Goal: Information Seeking & Learning: Check status

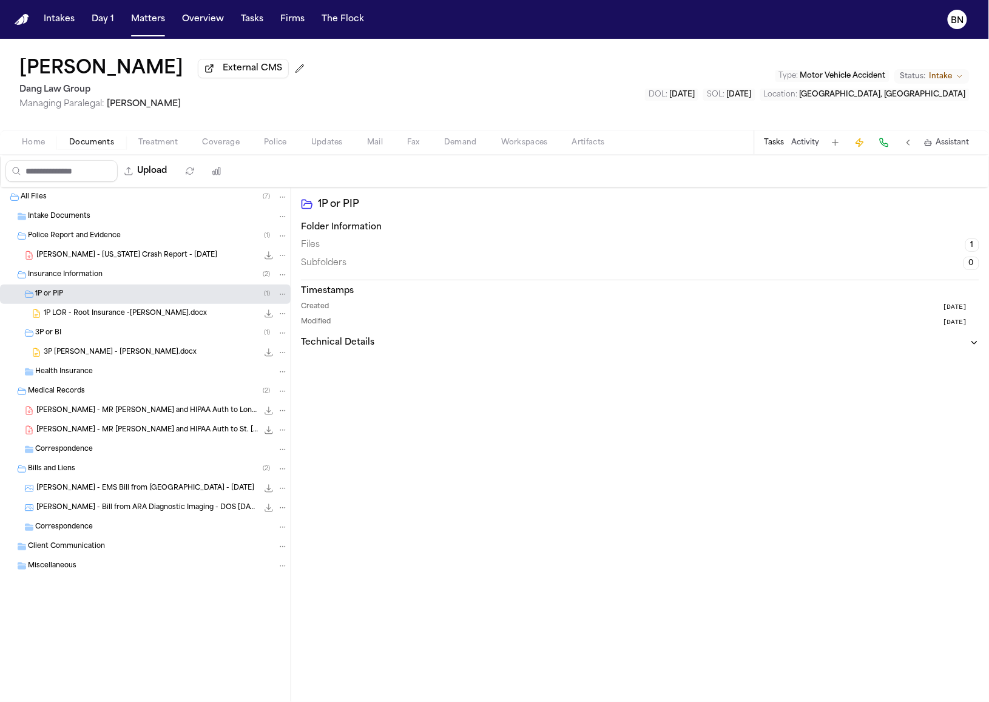
click at [409, 95] on div "[PERSON_NAME] External CMS Dang Law Group Managing Paralegal: [PERSON_NAME] Typ…" at bounding box center [494, 84] width 989 height 91
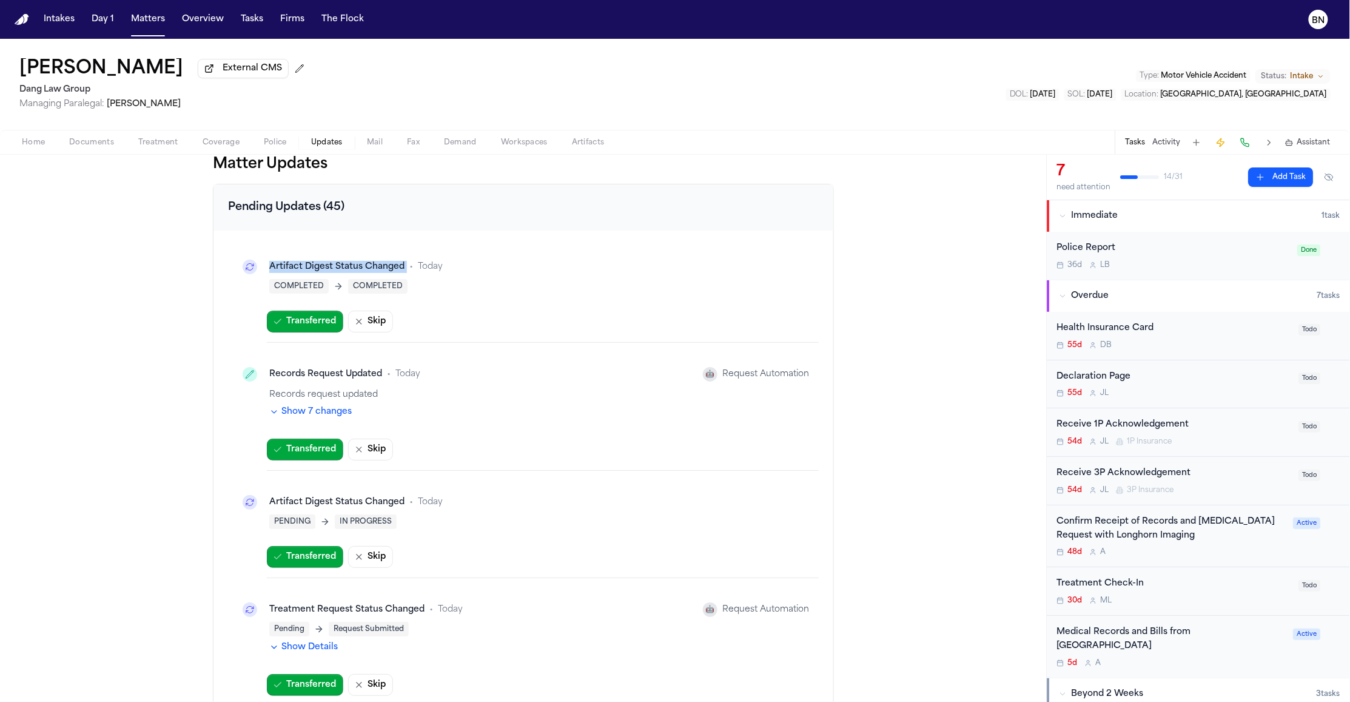
click at [292, 418] on button "Show 7 changes" at bounding box center [310, 412] width 82 height 12
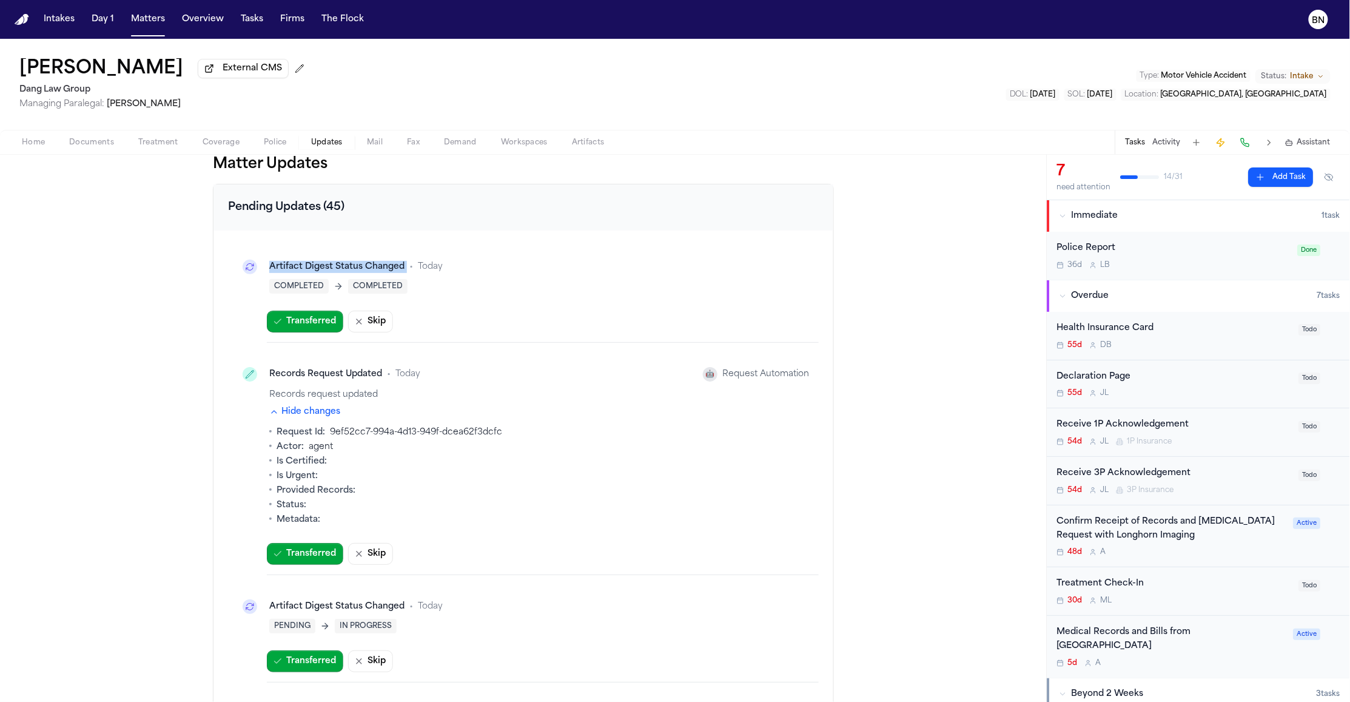
click at [293, 418] on button "Hide changes" at bounding box center [304, 412] width 71 height 12
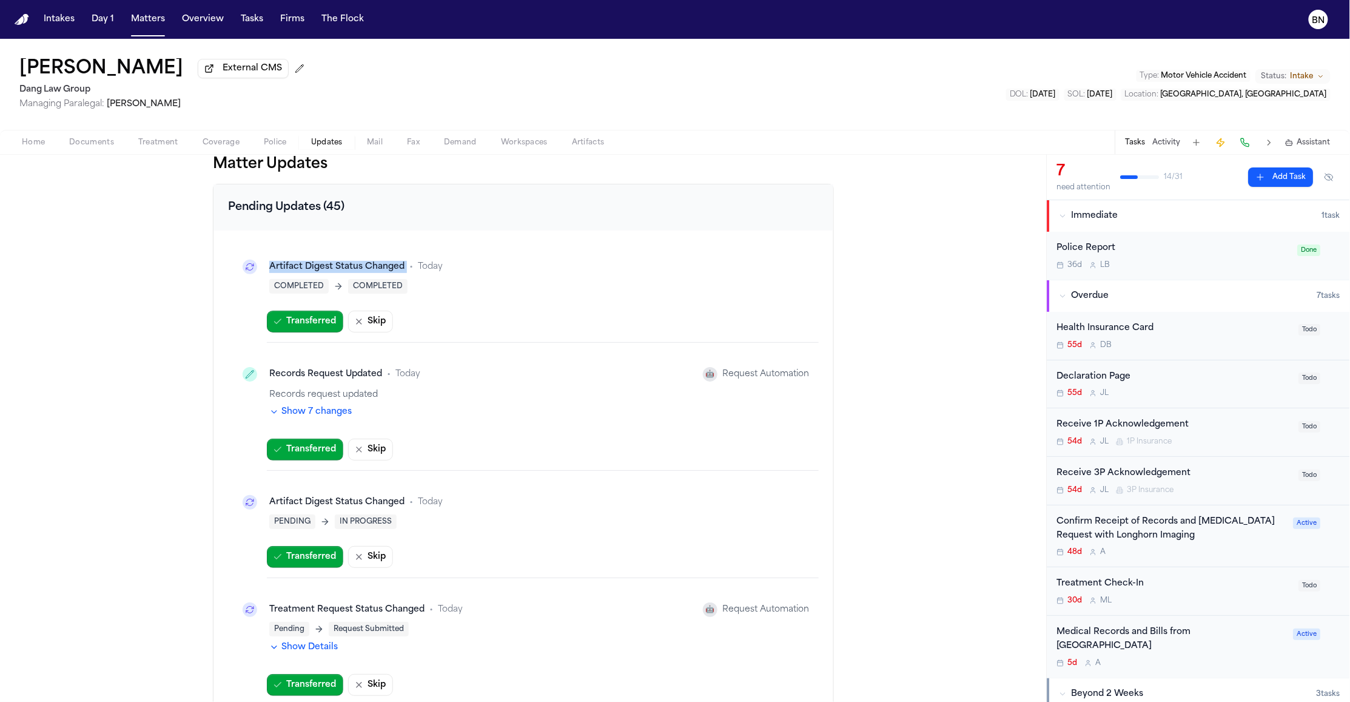
click at [293, 418] on button "Show 7 changes" at bounding box center [310, 412] width 82 height 12
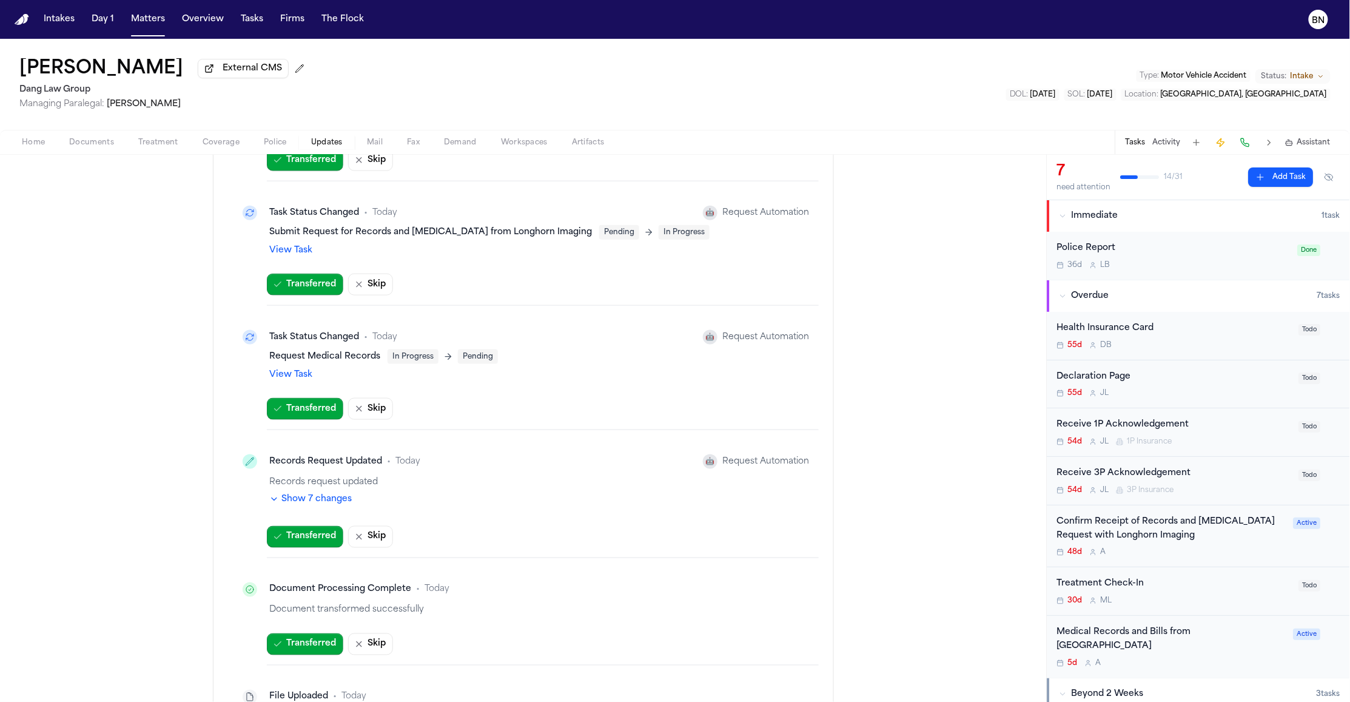
scroll to position [644, 0]
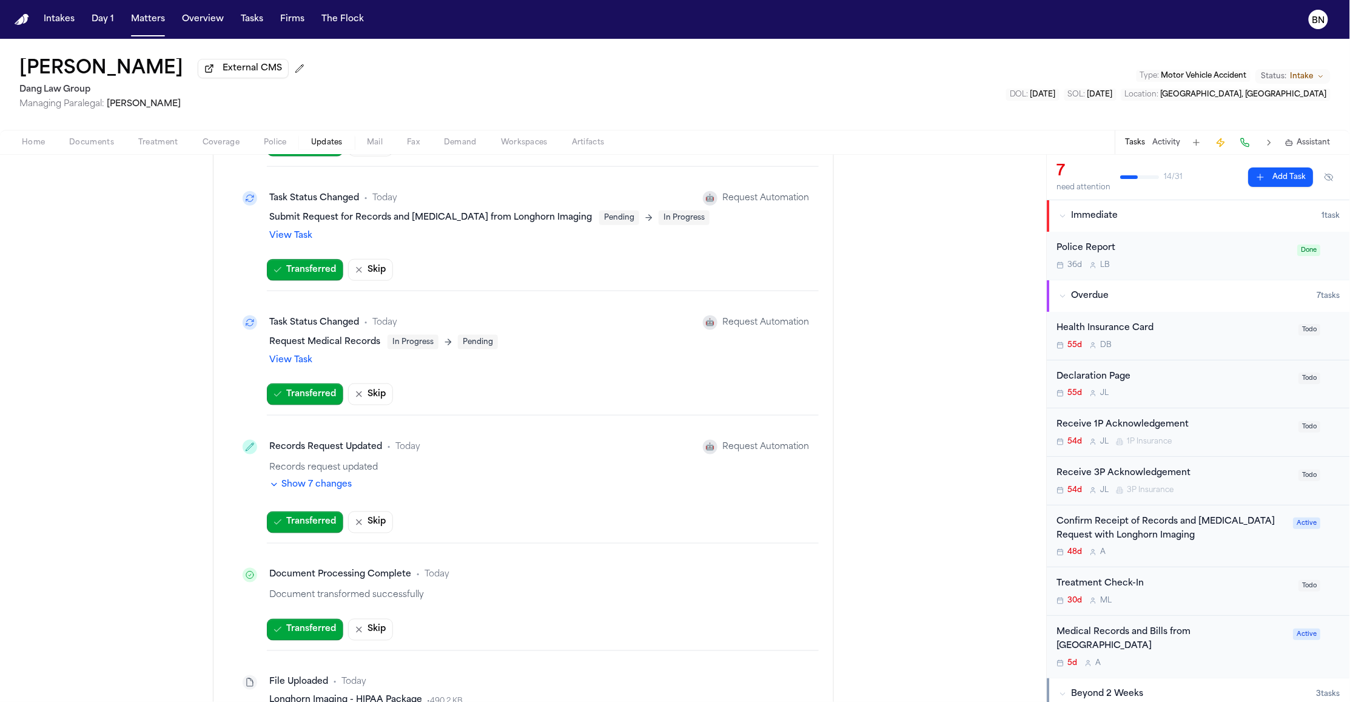
click at [335, 486] on button "Show 7 changes" at bounding box center [310, 485] width 82 height 12
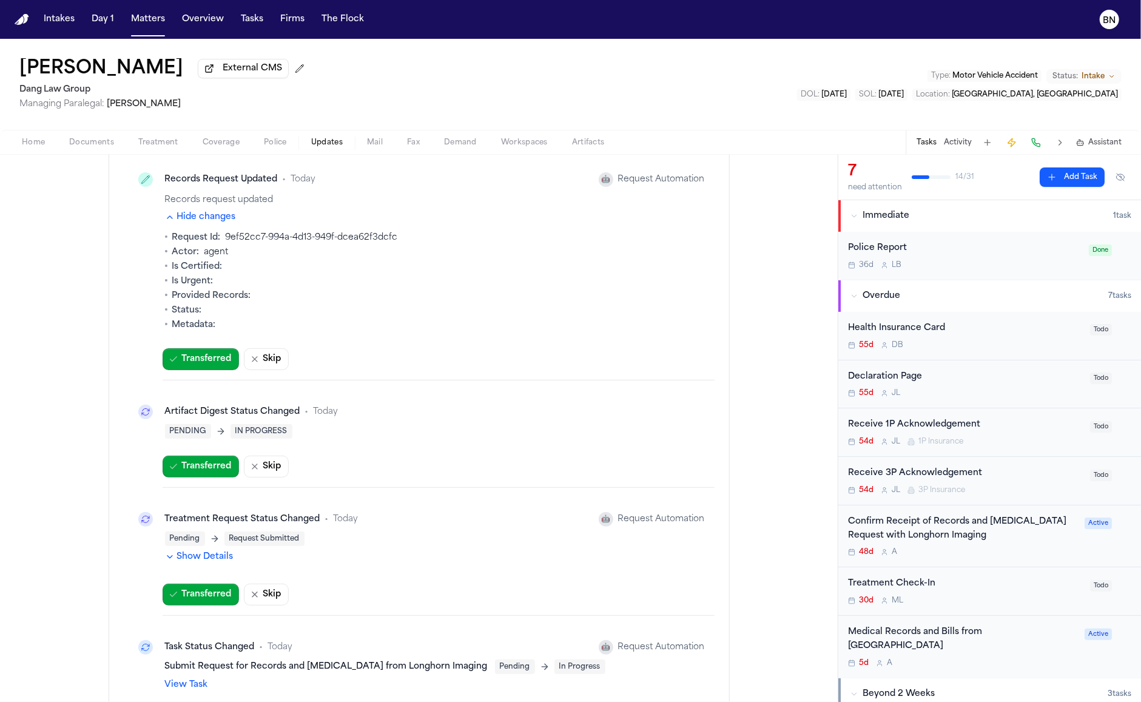
scroll to position [222, 0]
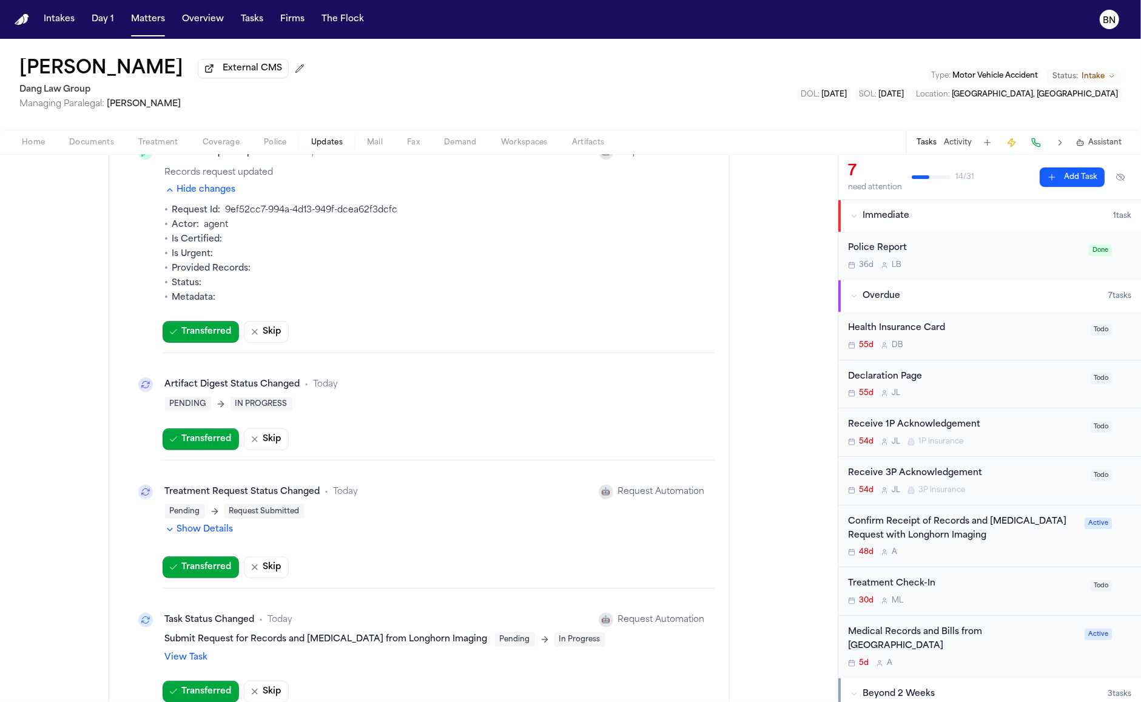
click at [249, 384] on div "Artifact Digest Status Changed" at bounding box center [232, 385] width 135 height 12
drag, startPoint x: 121, startPoint y: 380, endPoint x: 312, endPoint y: 409, distance: 193.2
click at [312, 409] on div "Artifact Digest Status Changed • Today PENDING IN PROGRESS" at bounding box center [419, 392] width 591 height 58
click at [250, 390] on div "Artifact Digest Status Changed" at bounding box center [232, 385] width 135 height 12
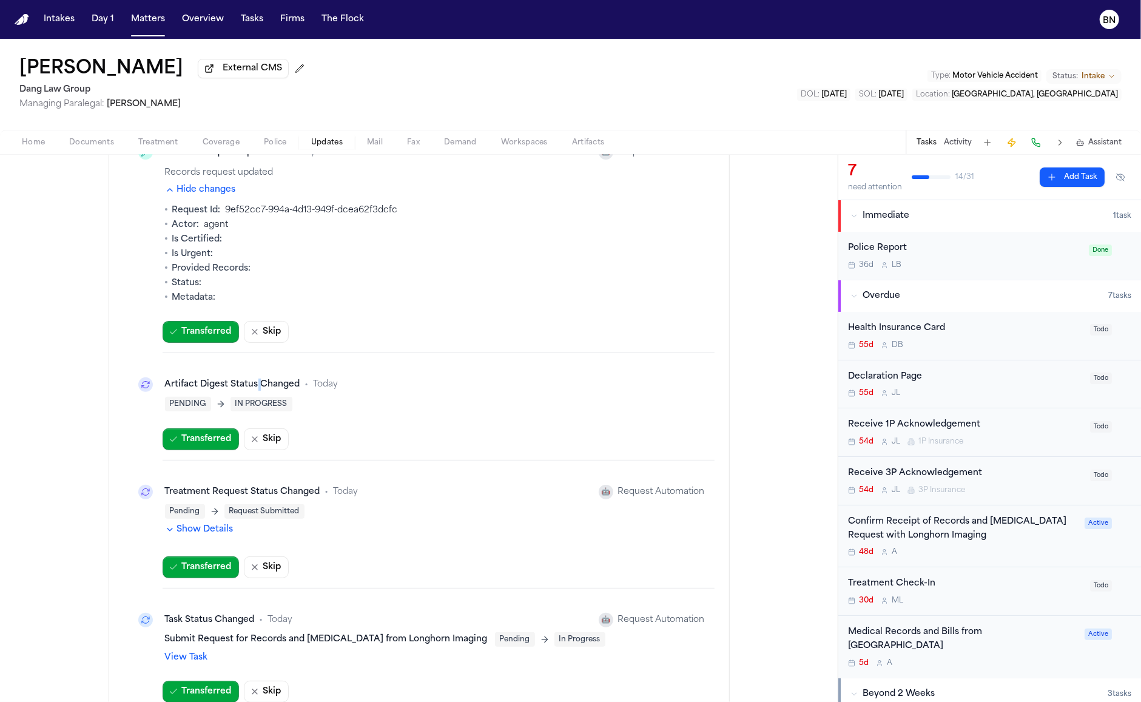
click at [250, 390] on div "Artifact Digest Status Changed" at bounding box center [232, 385] width 135 height 12
click at [422, 428] on div "Artifact Digest Status Changed • Today PENDING IN PROGRESS Transferred Skip" at bounding box center [419, 412] width 591 height 98
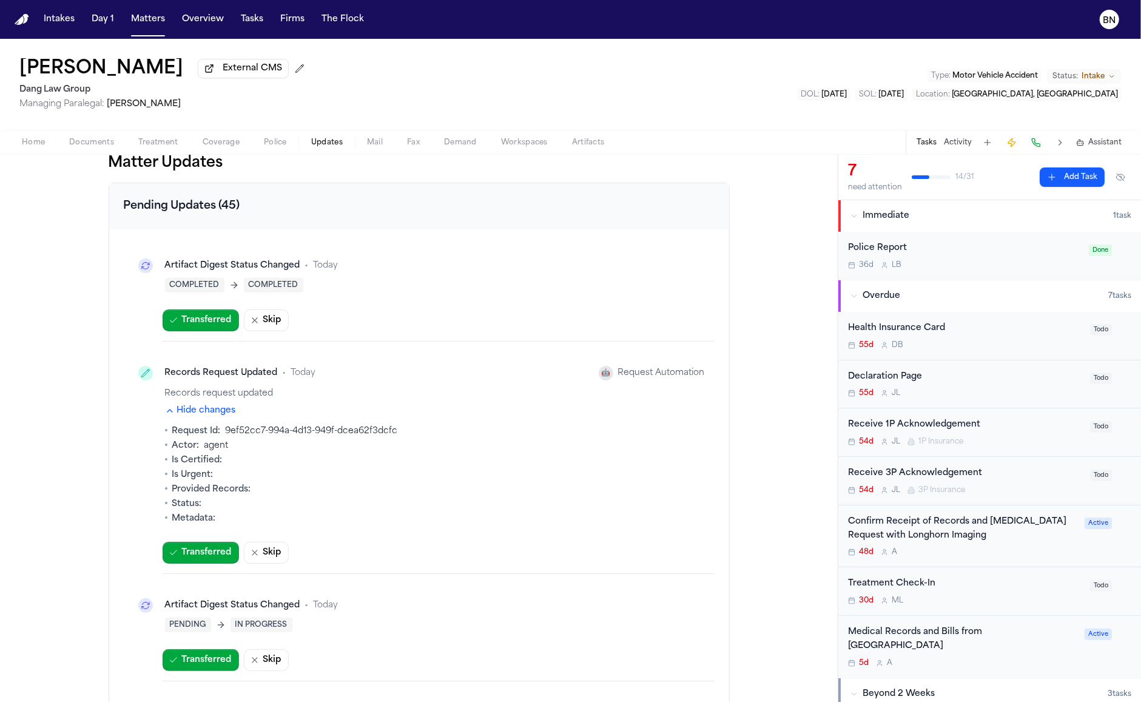
scroll to position [0, 0]
click at [84, 144] on span "Documents" at bounding box center [91, 143] width 45 height 10
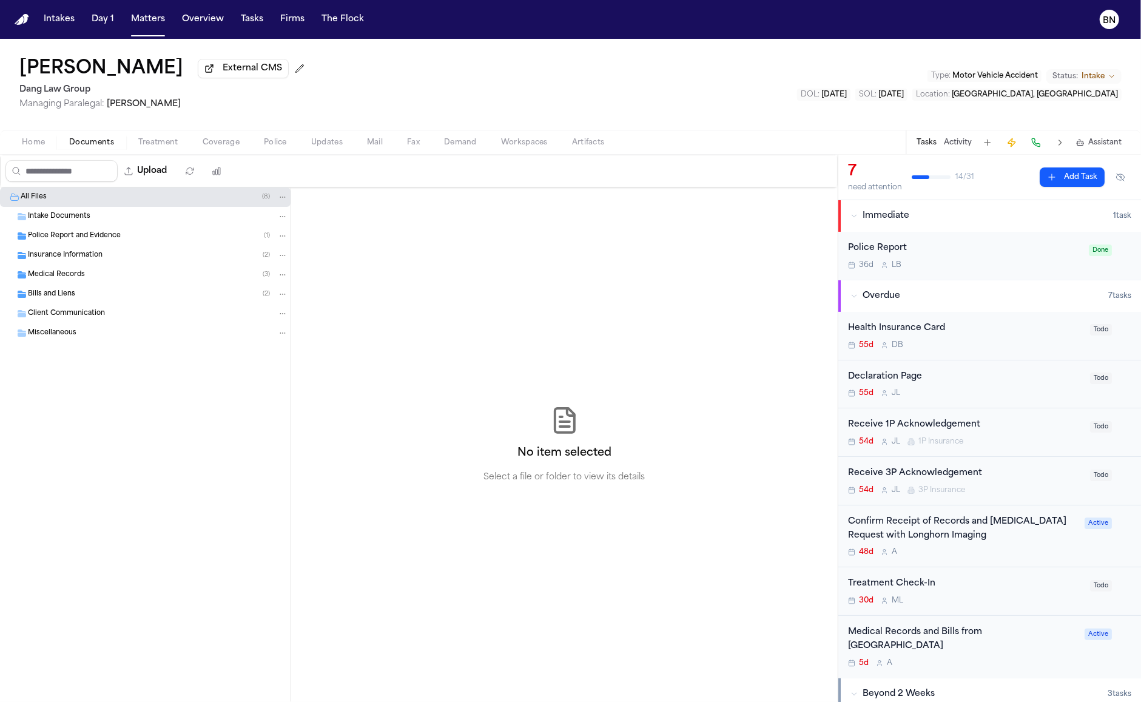
click at [215, 143] on span "Coverage" at bounding box center [221, 143] width 37 height 10
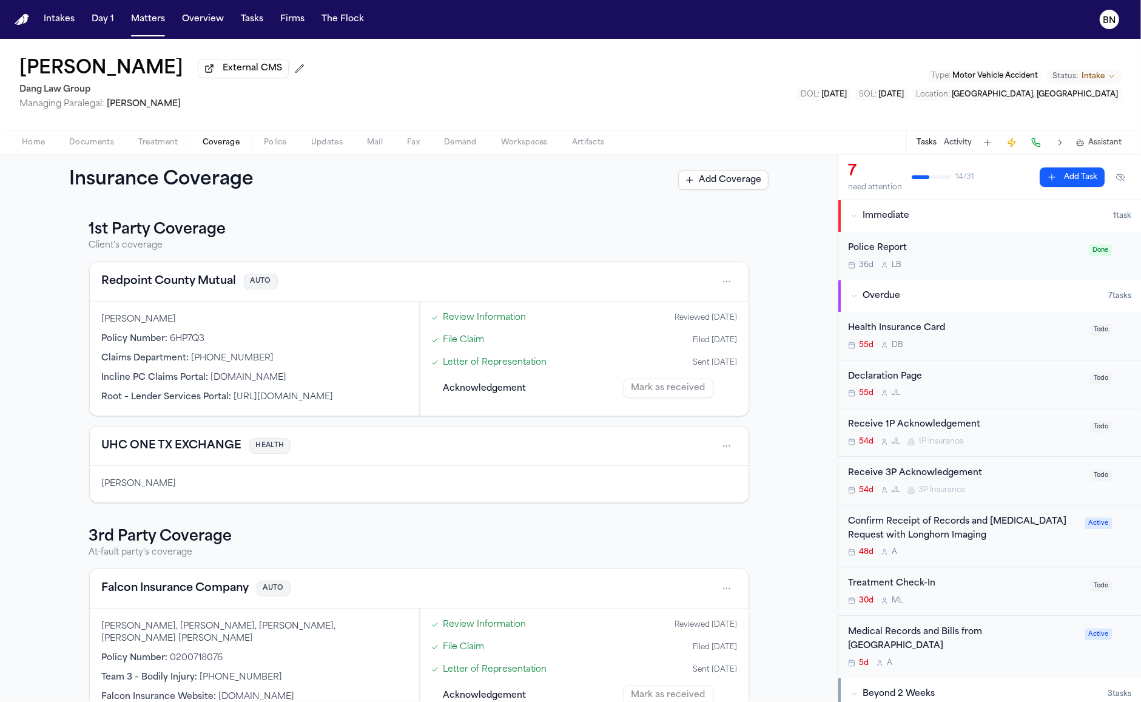
click at [957, 143] on button "Activity" at bounding box center [958, 143] width 28 height 10
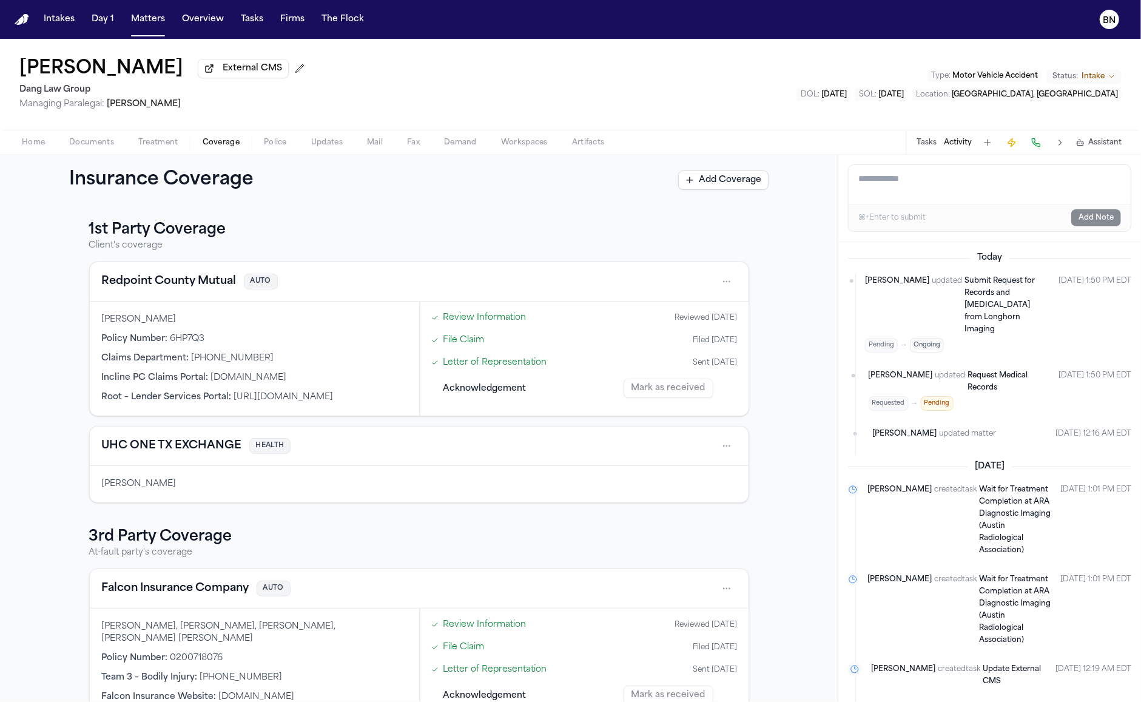
click at [230, 147] on span "Coverage" at bounding box center [221, 143] width 37 height 10
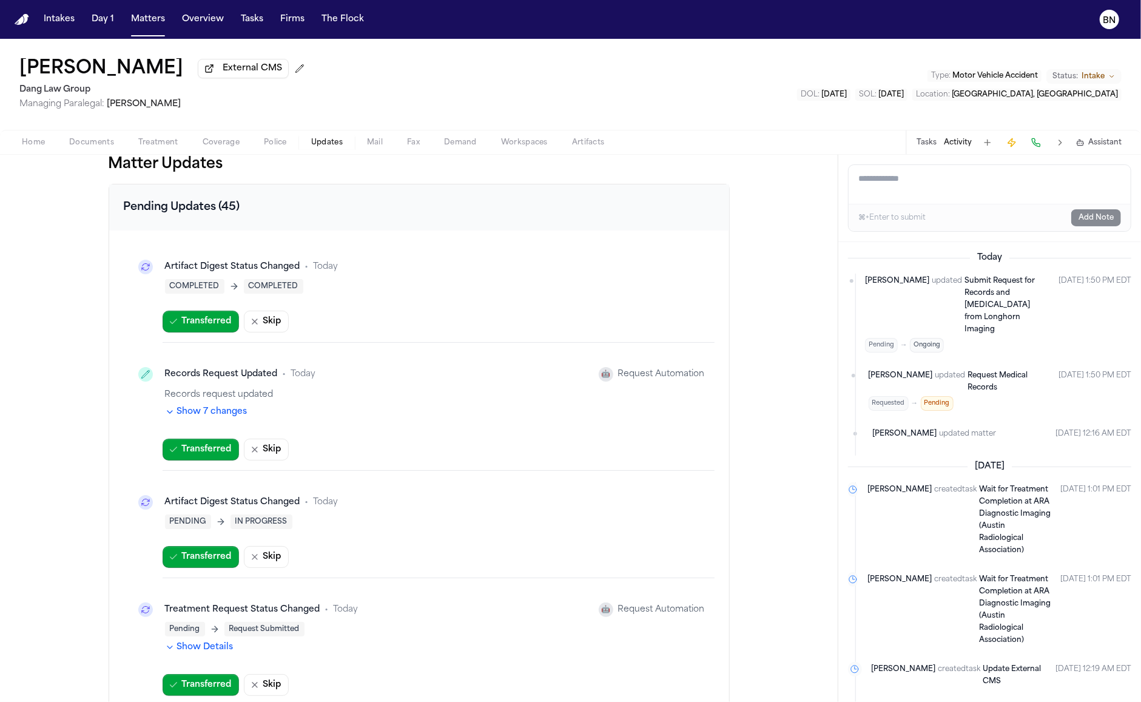
click at [343, 150] on span "button" at bounding box center [327, 149] width 46 height 1
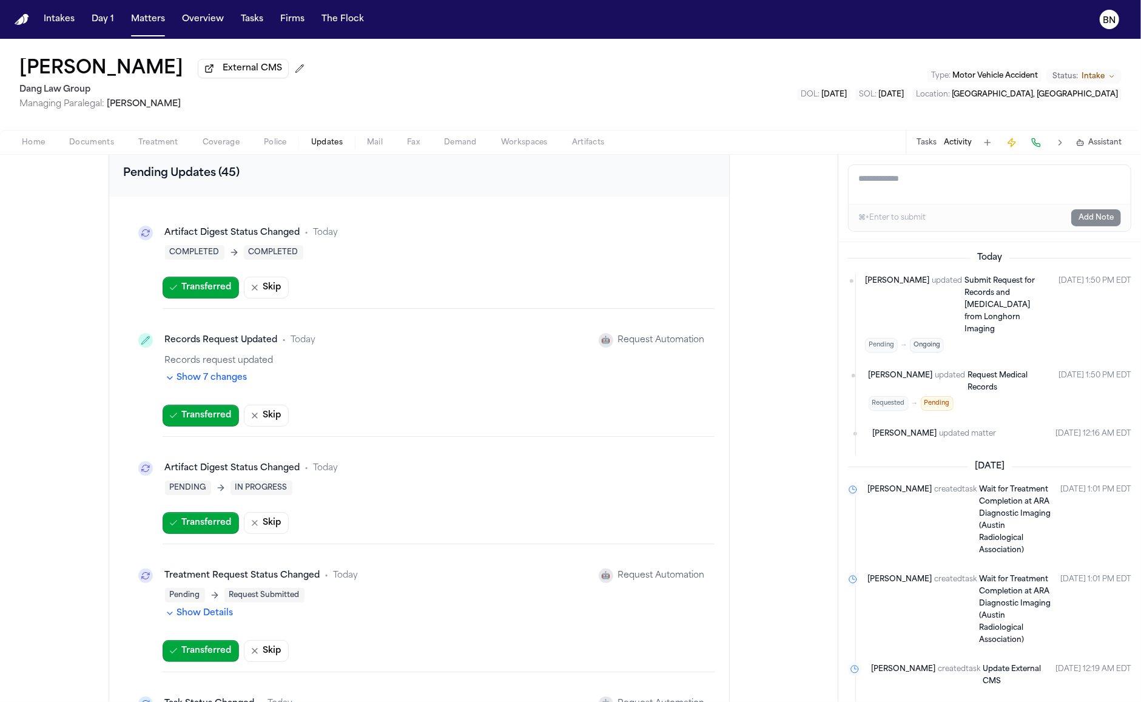
scroll to position [35, 0]
click at [203, 381] on button "Show 7 changes" at bounding box center [206, 377] width 82 height 12
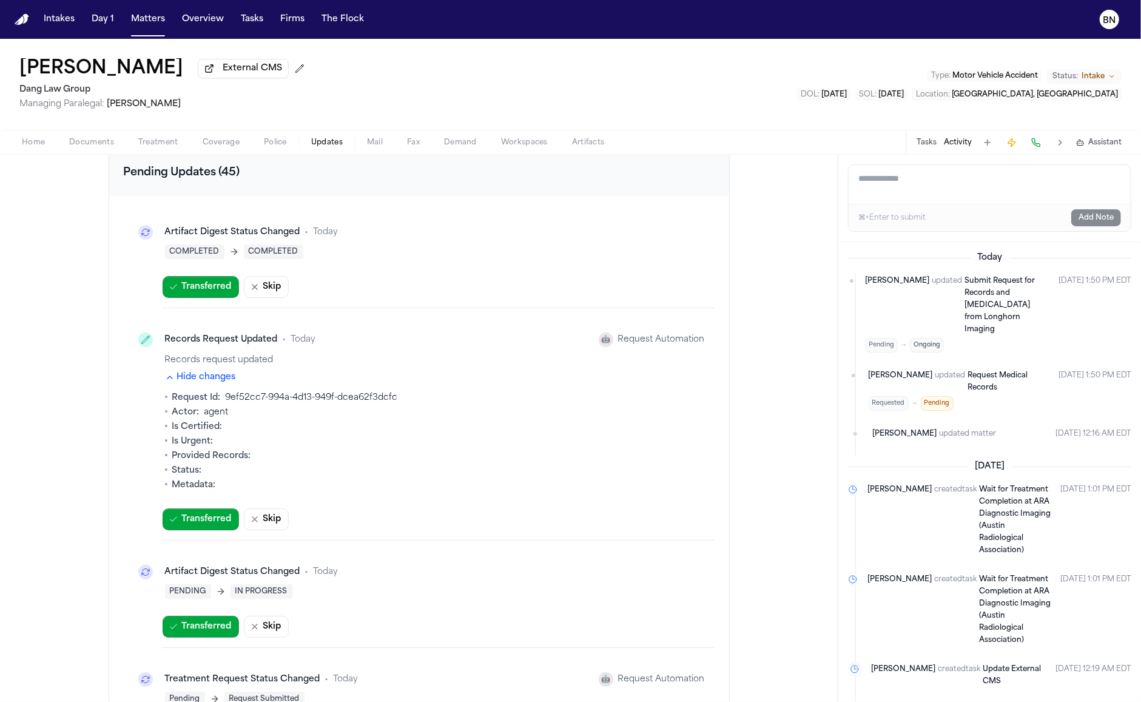
click at [196, 383] on button "Hide changes" at bounding box center [200, 377] width 71 height 12
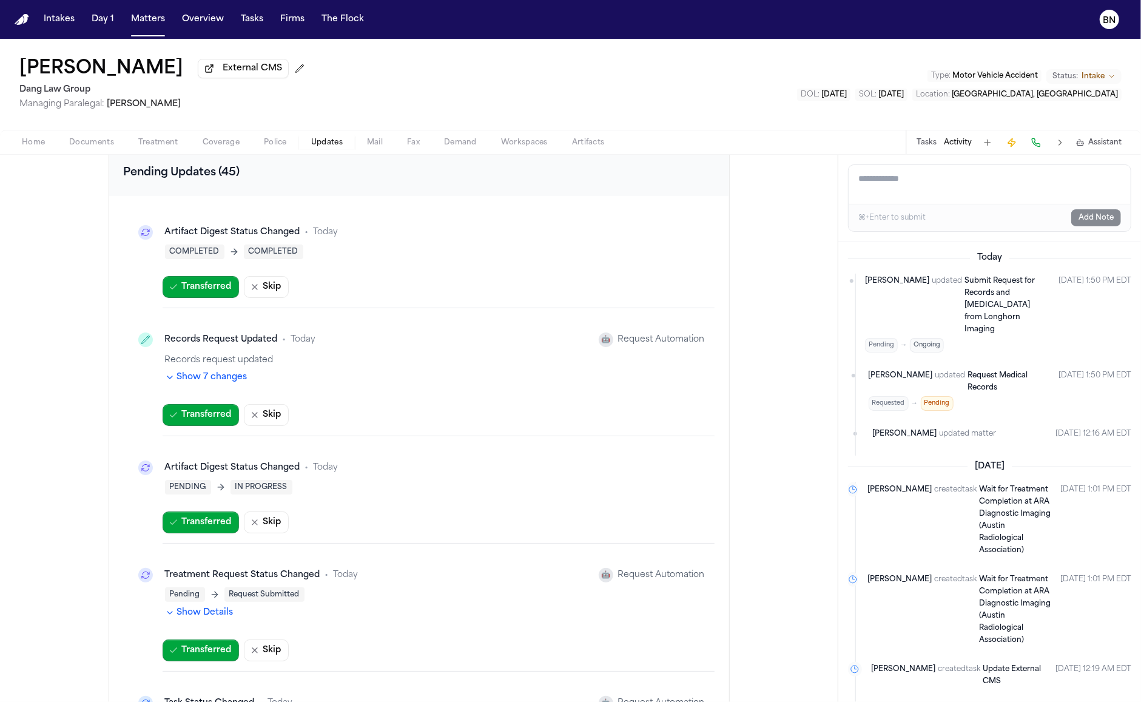
click at [386, 220] on div "Artifact Digest Status Changed • Today COMPLETED COMPLETED" at bounding box center [419, 239] width 591 height 58
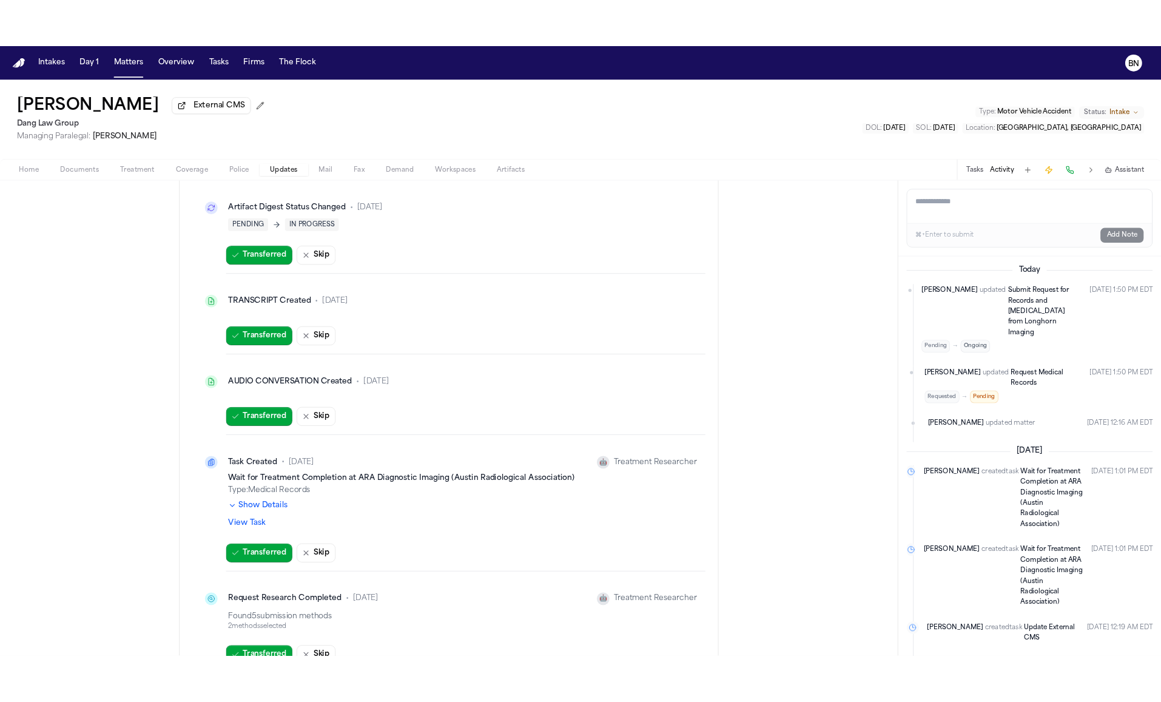
scroll to position [2670, 0]
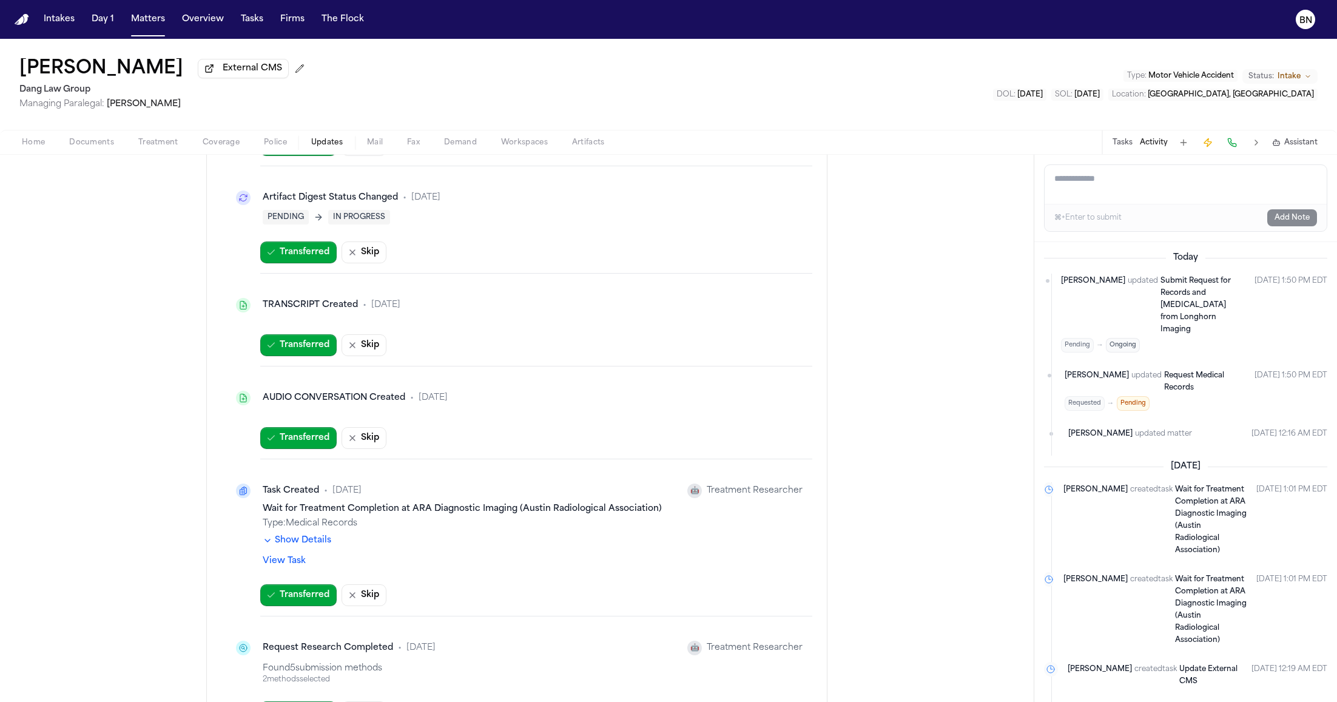
click at [302, 404] on div "AUDIO CONVERSATION Created" at bounding box center [334, 398] width 143 height 12
click at [301, 404] on div "AUDIO CONVERSATION Created" at bounding box center [334, 398] width 143 height 12
click at [300, 410] on div "AUDIO CONVERSATION Created • 1d ago" at bounding box center [516, 398] width 571 height 24
click at [266, 420] on div "AUDIO CONVERSATION Created • 1d ago" at bounding box center [516, 398] width 591 height 44
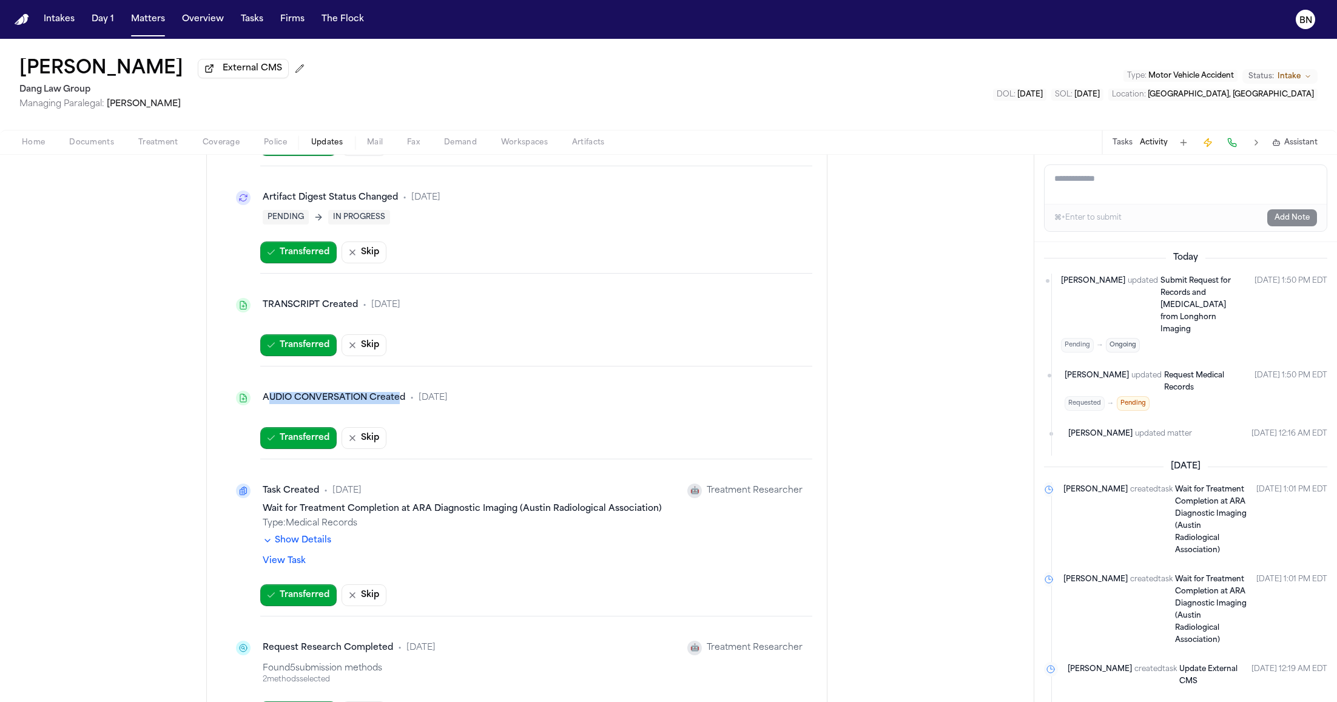
drag, startPoint x: 259, startPoint y: 408, endPoint x: 392, endPoint y: 410, distance: 132.9
click at [392, 404] on div "AUDIO CONVERSATION Created" at bounding box center [334, 398] width 143 height 12
drag, startPoint x: 255, startPoint y: 312, endPoint x: 351, endPoint y: 322, distance: 96.9
click at [352, 317] on div "TRANSCRIPT Created • 1d ago" at bounding box center [516, 305] width 571 height 24
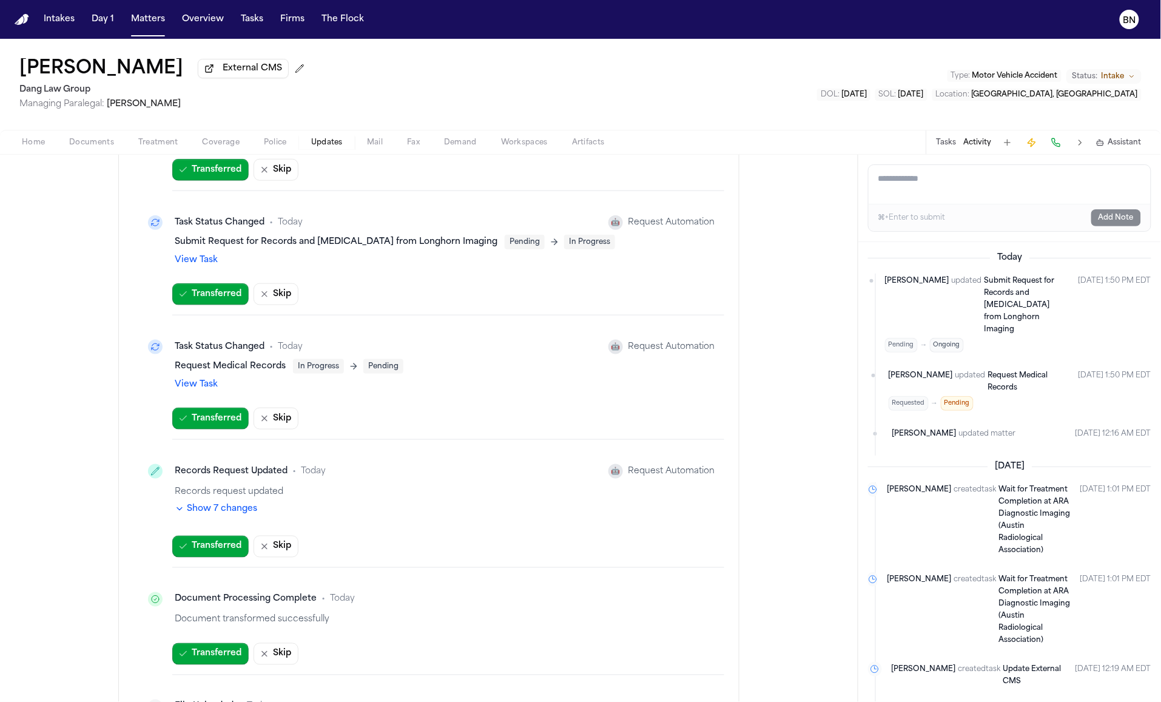
scroll to position [0, 0]
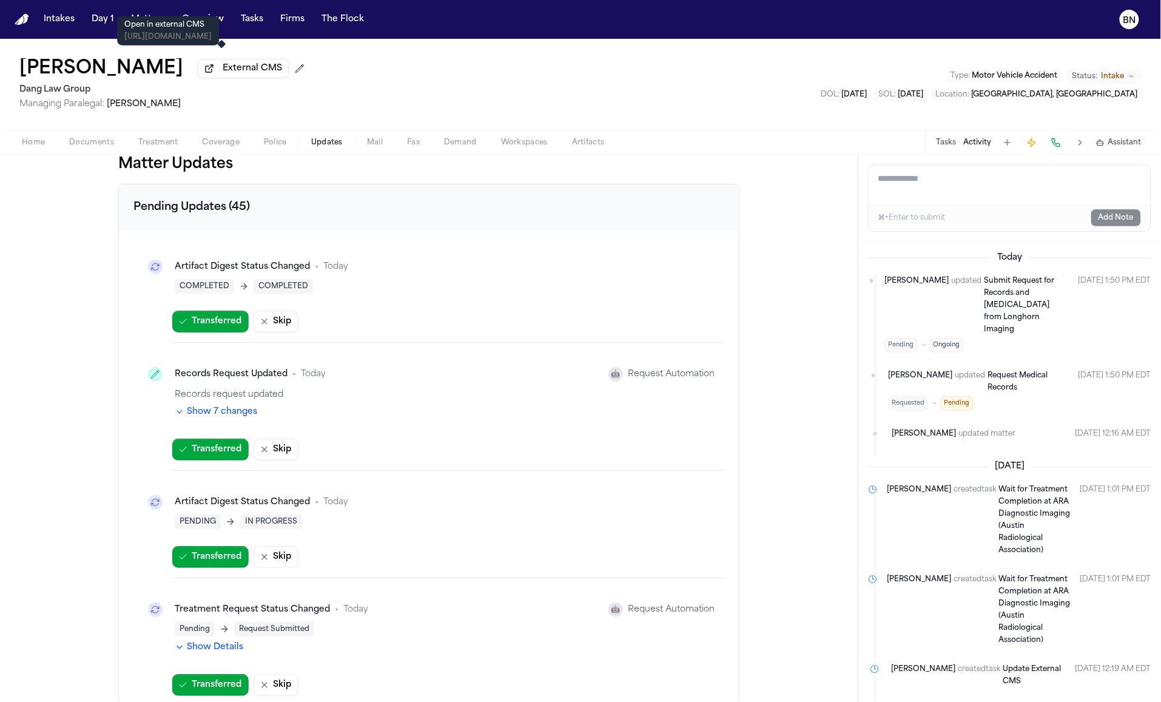
click at [223, 70] on span "External CMS" at bounding box center [252, 68] width 59 height 12
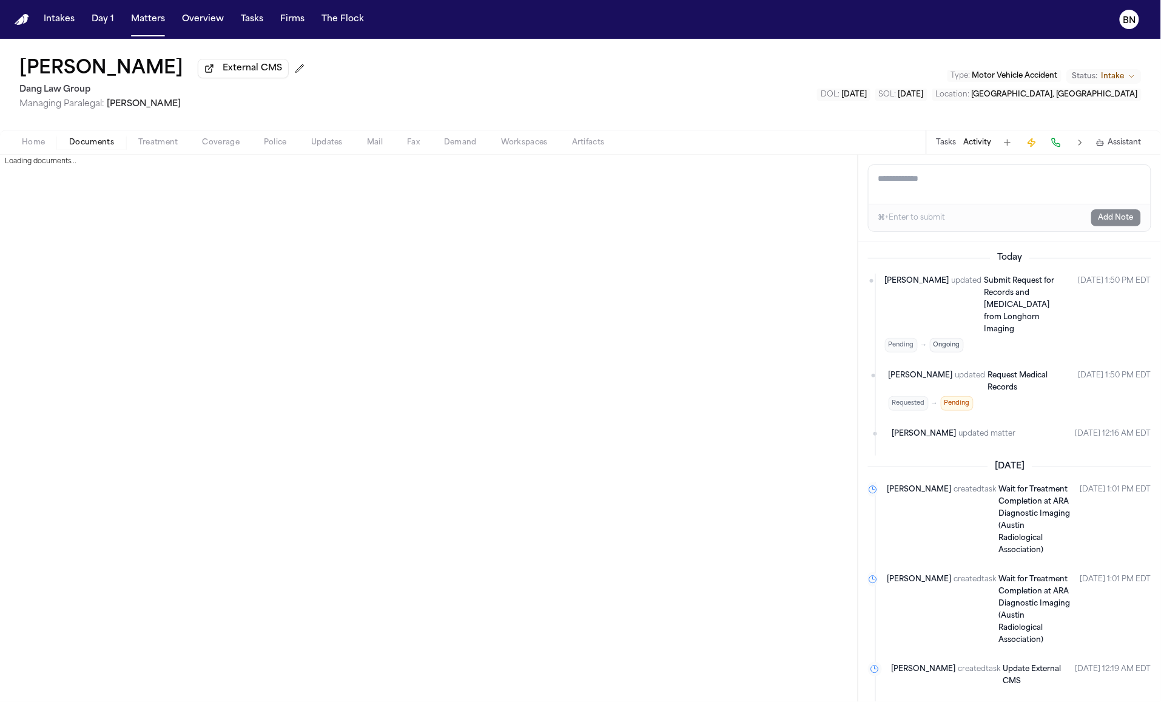
click at [81, 144] on span "Documents" at bounding box center [91, 143] width 45 height 10
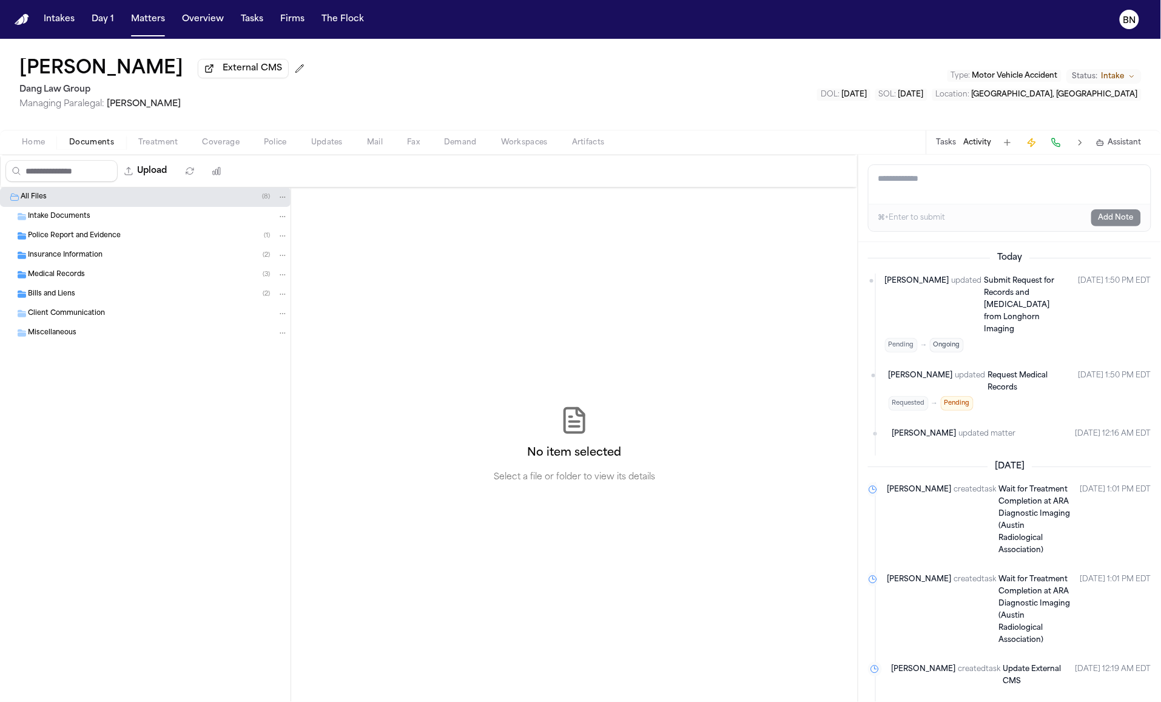
click at [58, 257] on span "Insurance Information" at bounding box center [65, 256] width 75 height 10
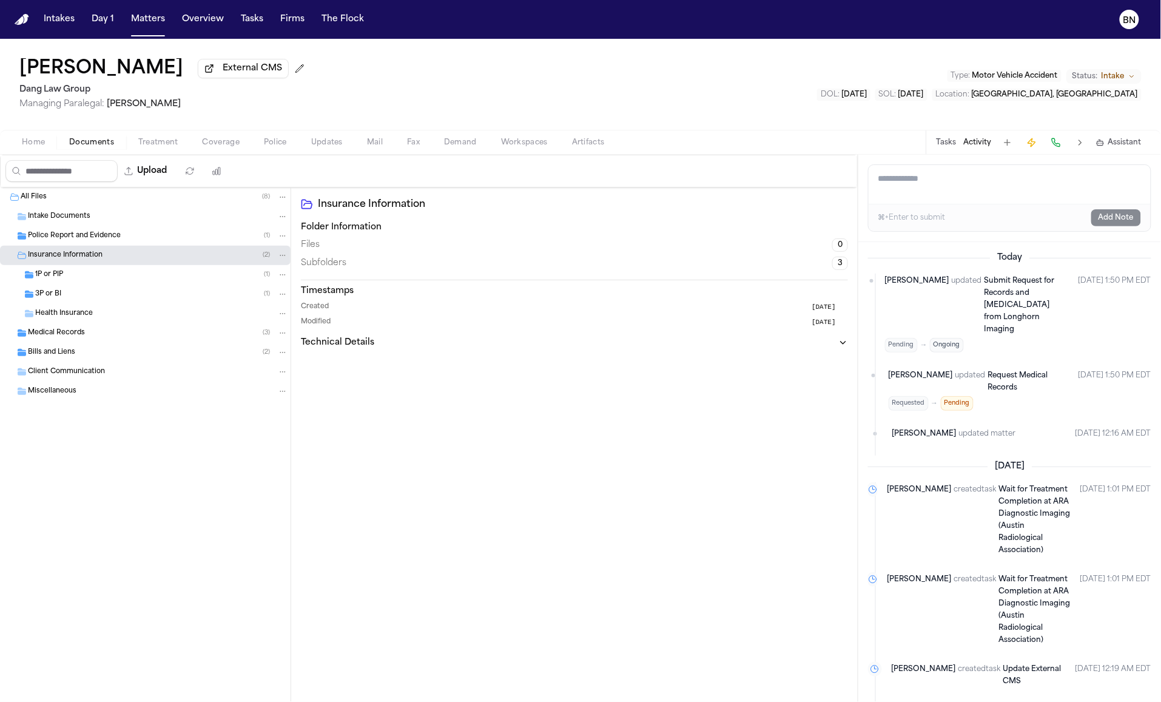
click at [60, 231] on div "Police Report and Evidence ( 1 )" at bounding box center [145, 235] width 291 height 19
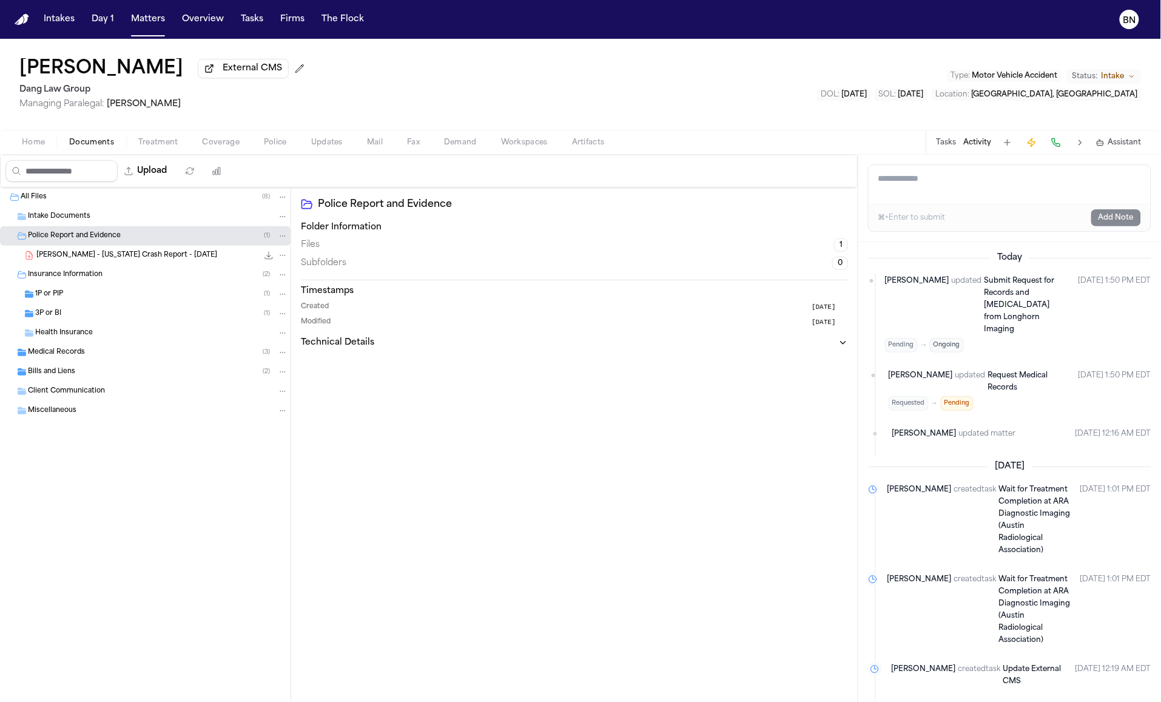
click at [67, 362] on div "Medical Records ( 3 )" at bounding box center [145, 352] width 291 height 19
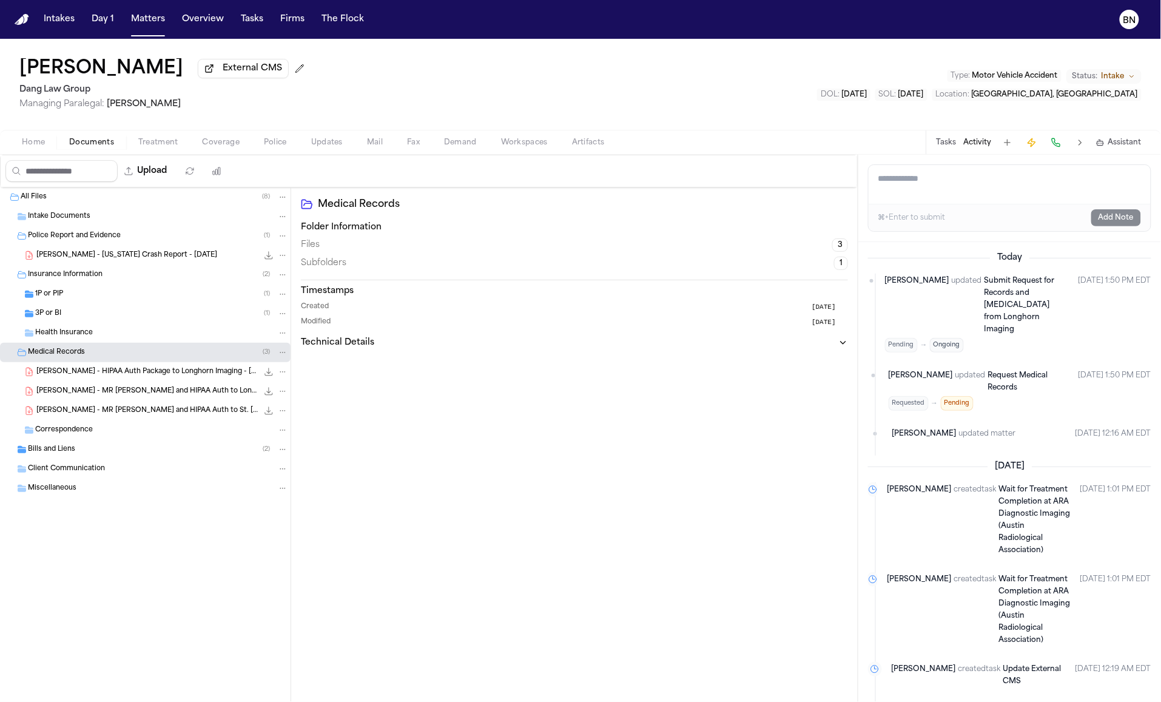
click at [69, 389] on div "B. Aleman - MR Request and HIPAA Auth to Longhorn Imaging Centers - 9.2.25 and …" at bounding box center [145, 391] width 291 height 19
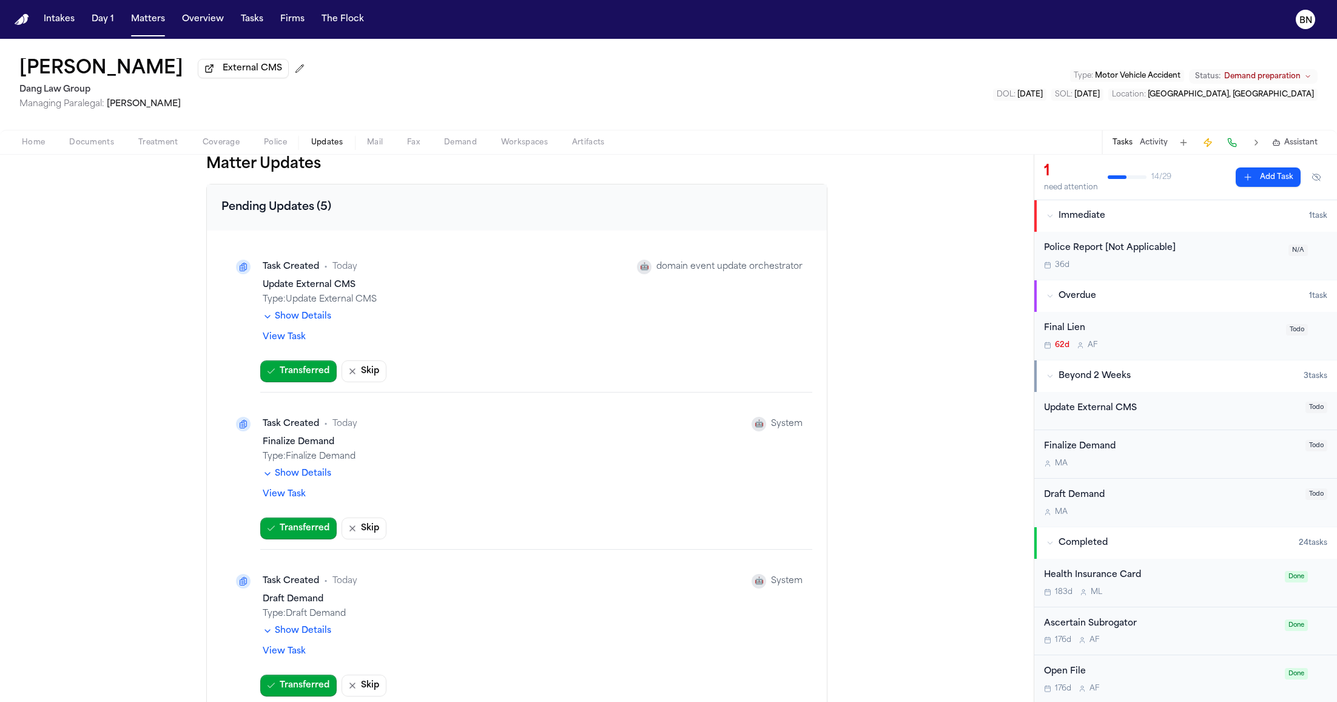
click at [282, 317] on button "Show Details" at bounding box center [297, 317] width 69 height 12
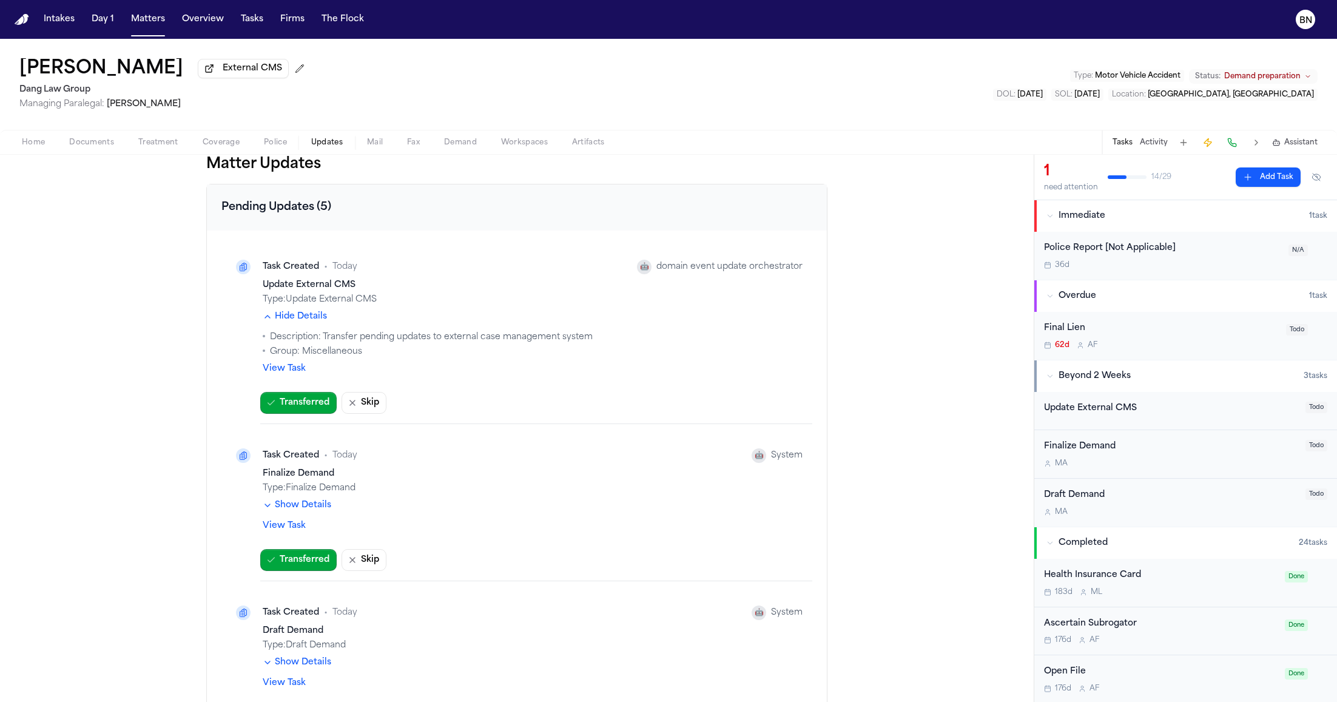
click at [298, 511] on button "Show Details" at bounding box center [297, 505] width 69 height 12
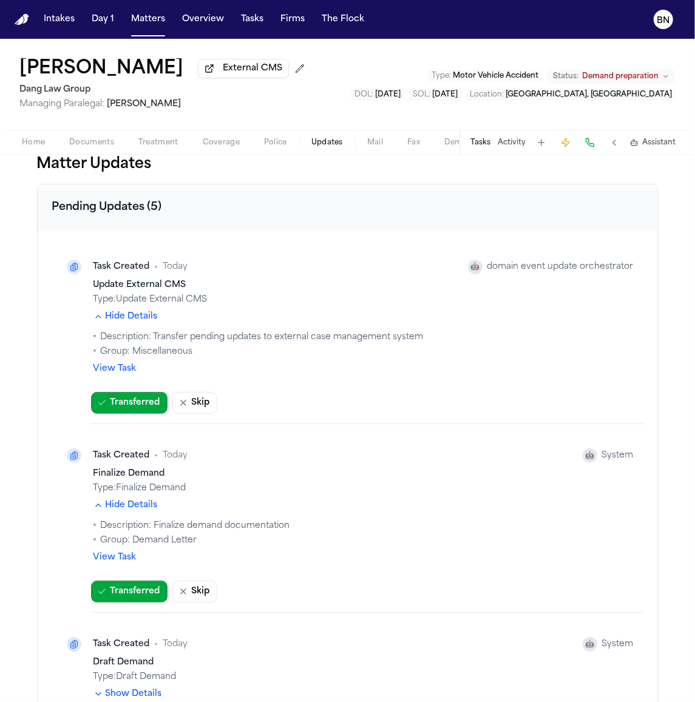
click at [144, 18] on button "Matters" at bounding box center [148, 19] width 44 height 22
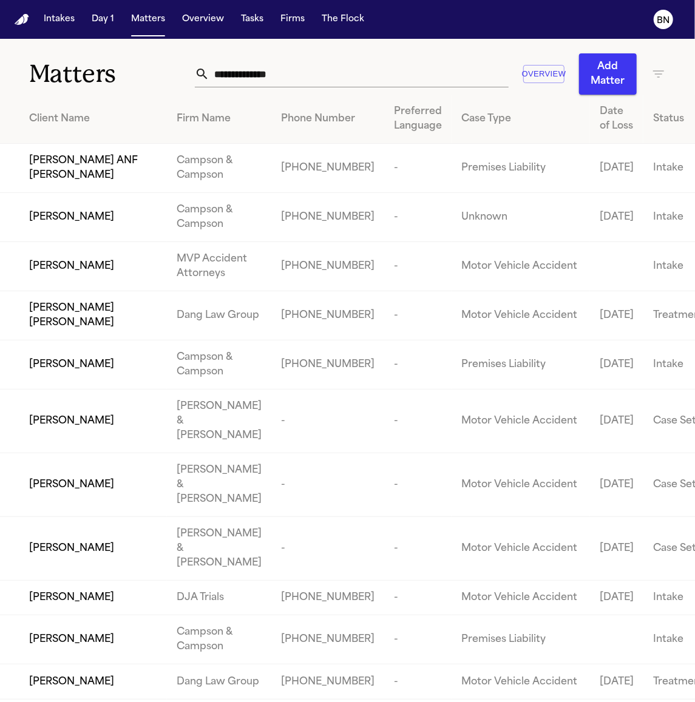
click at [359, 79] on input "text" at bounding box center [358, 74] width 299 height 27
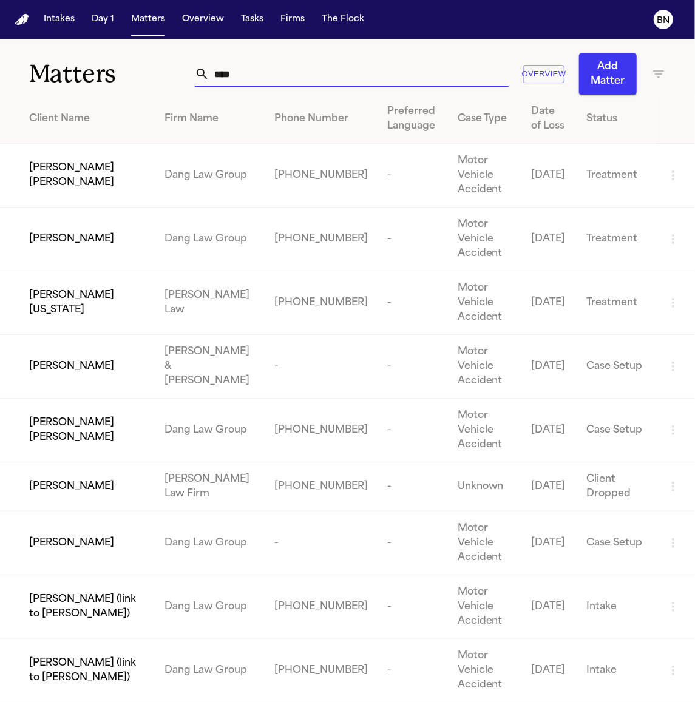
type input "****"
click at [130, 190] on span "Kelly Johanna Reyes Salceda" at bounding box center [87, 175] width 116 height 29
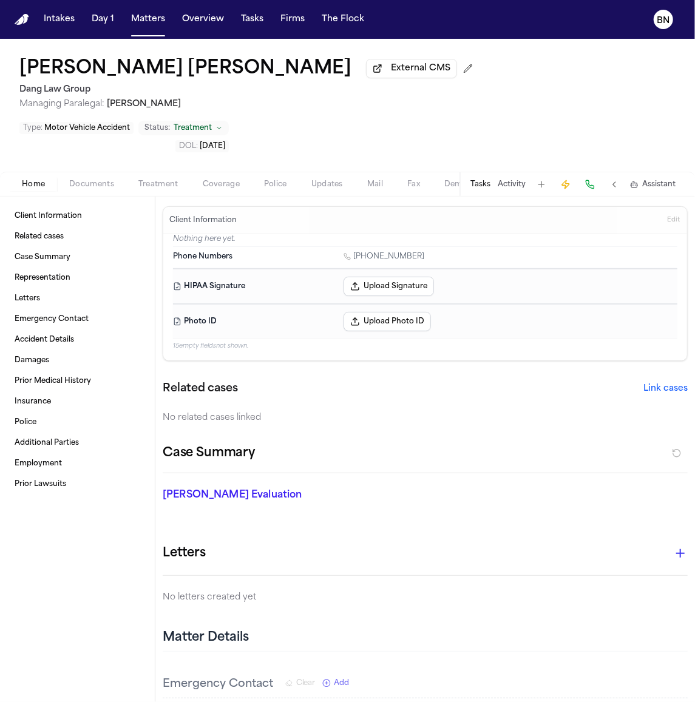
click at [312, 180] on span "Updates" at bounding box center [327, 185] width 32 height 10
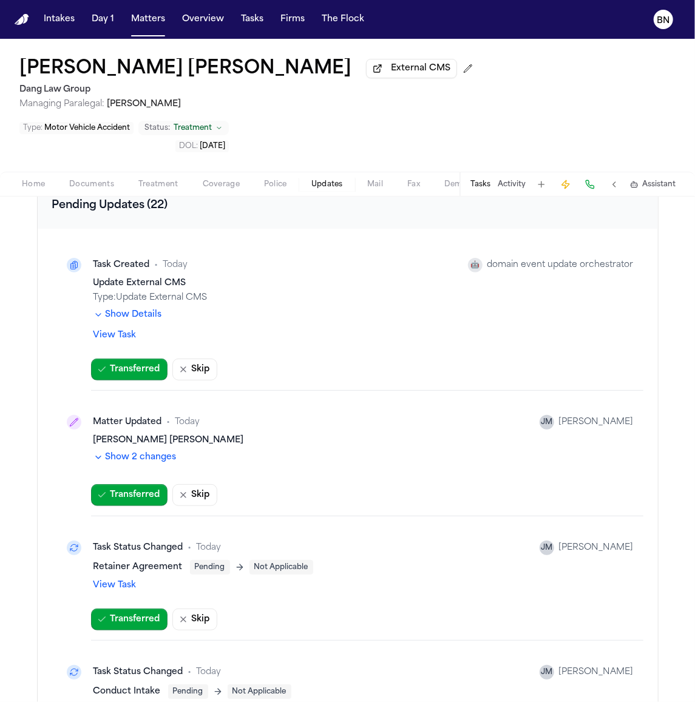
scroll to position [46, 0]
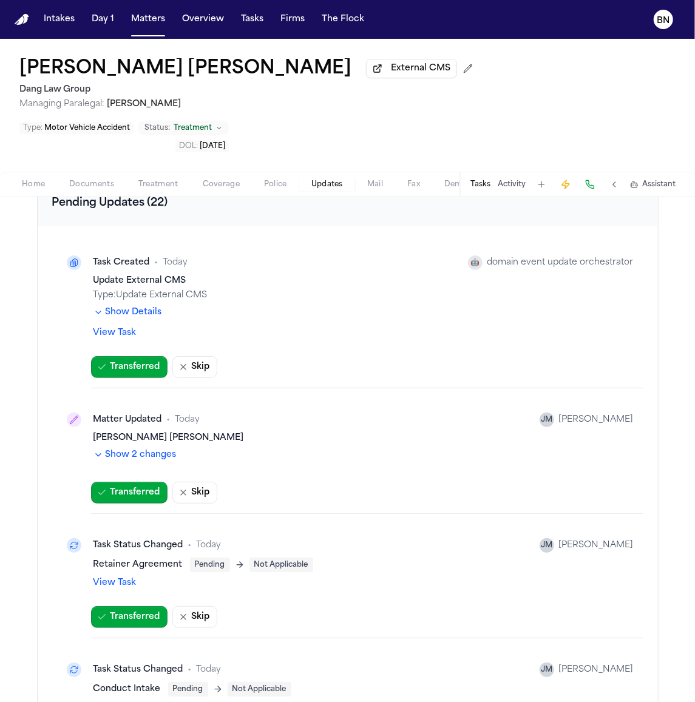
click at [141, 449] on button "Show 2 changes" at bounding box center [134, 455] width 83 height 12
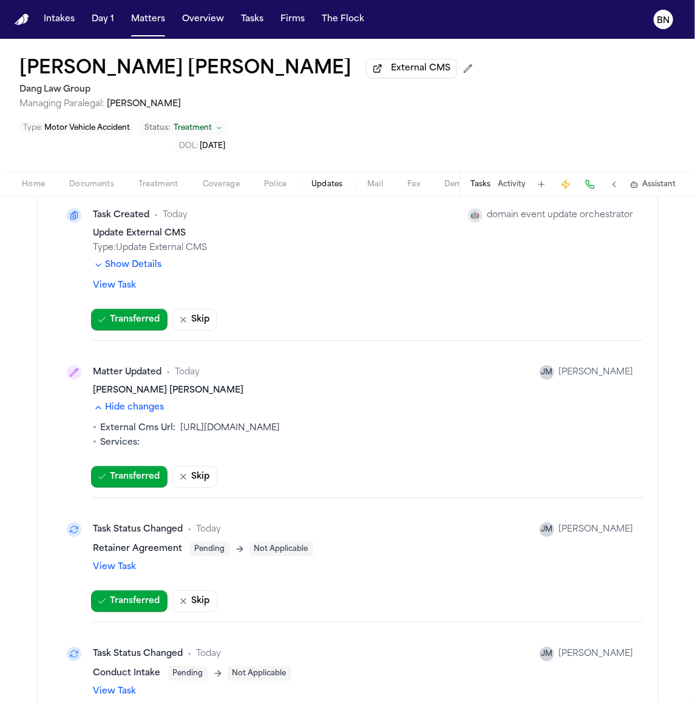
scroll to position [96, 0]
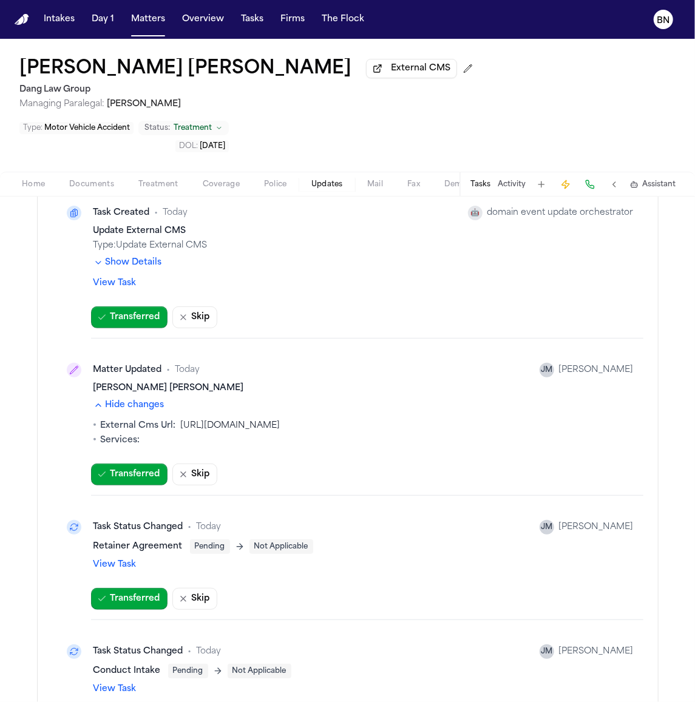
click at [125, 559] on link "View Task" at bounding box center [114, 565] width 43 height 12
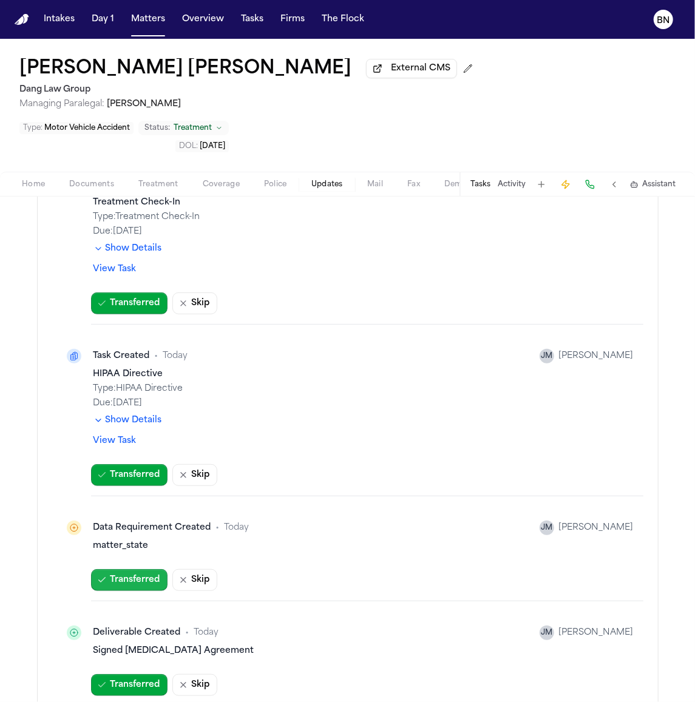
scroll to position [716, 0]
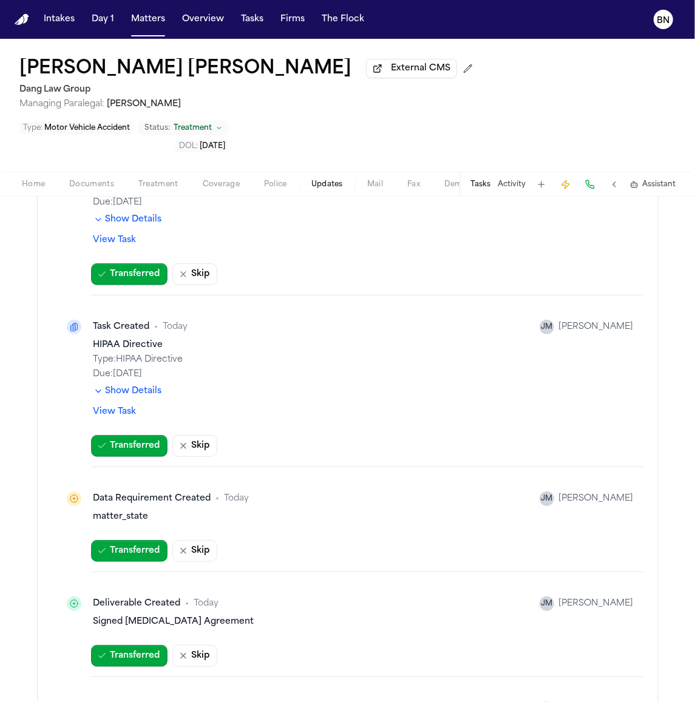
click at [155, 493] on div "Data Requirement Created" at bounding box center [152, 499] width 118 height 12
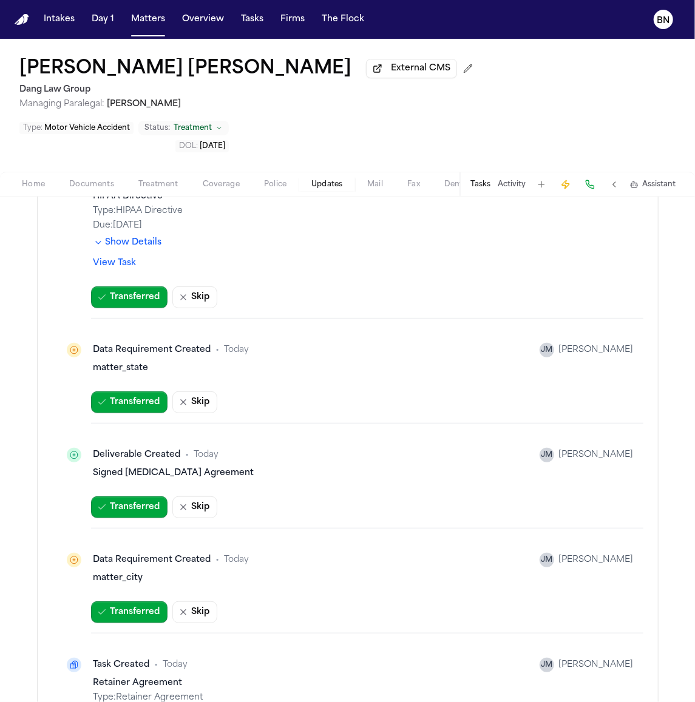
scroll to position [881, 0]
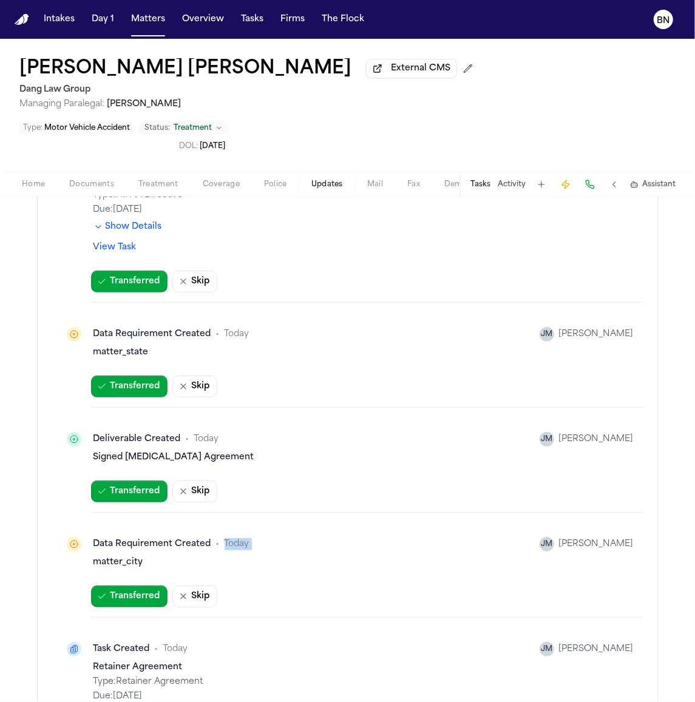
drag, startPoint x: 292, startPoint y: 487, endPoint x: 285, endPoint y: 503, distance: 17.7
click at [291, 522] on div "Data Requirement Created • Today JM Jacqueline Maldonado matter_city" at bounding box center [347, 550] width 591 height 56
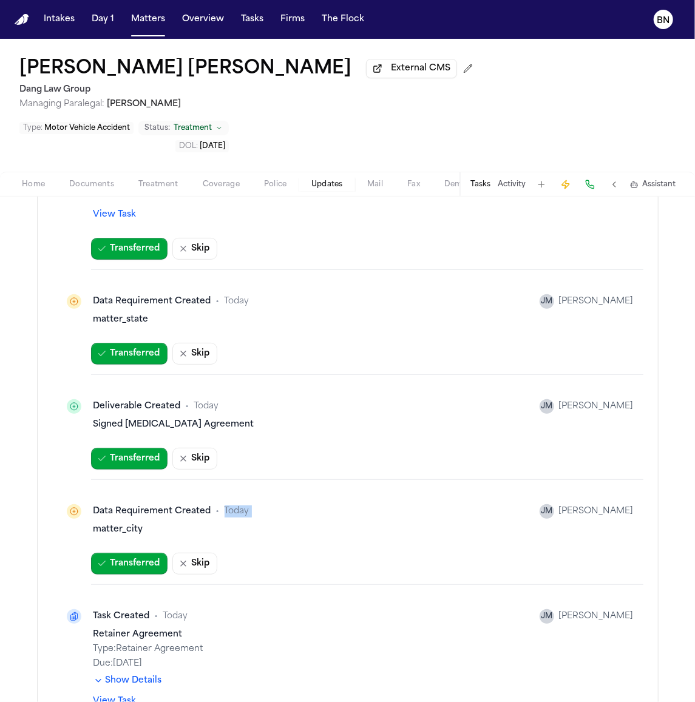
click at [143, 675] on button "Show Details" at bounding box center [127, 681] width 69 height 12
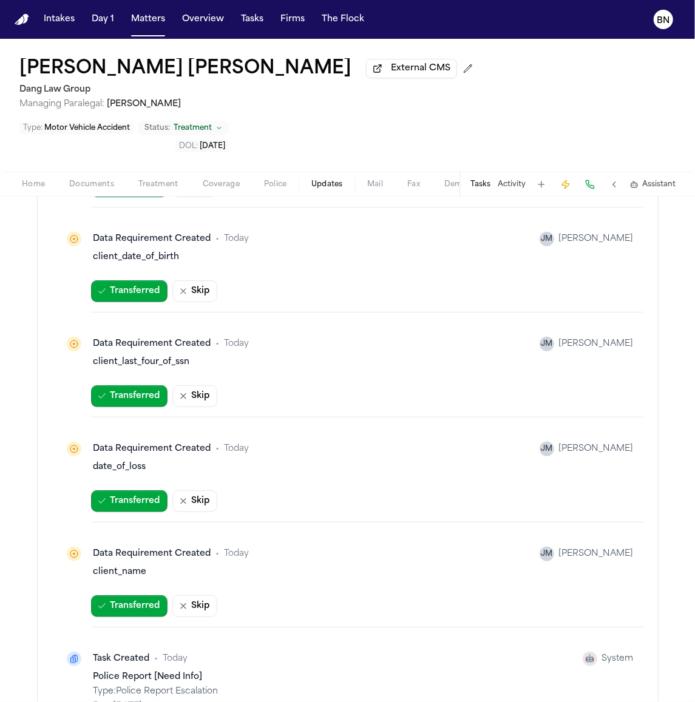
scroll to position [1677, 0]
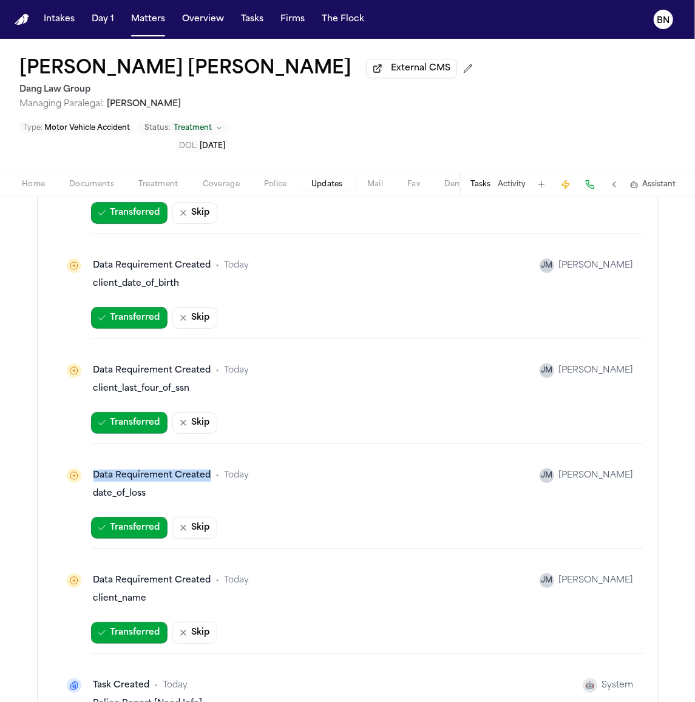
drag, startPoint x: 202, startPoint y: 439, endPoint x: 65, endPoint y: 432, distance: 137.3
click at [65, 463] on div "Data Requirement Created • Today JM Jacqueline Maldonado" at bounding box center [347, 475] width 571 height 24
copy div "Data Requirement Created"
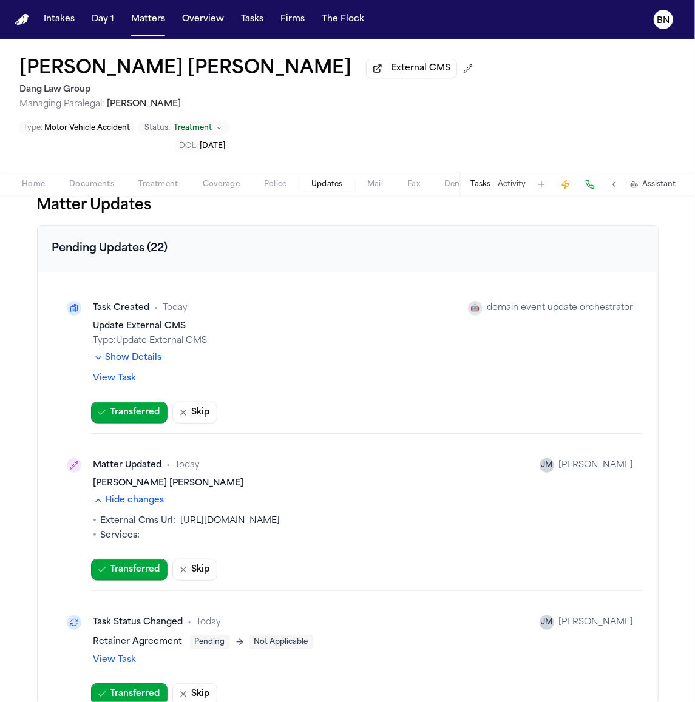
scroll to position [0, 0]
click at [142, 352] on button "Show Details" at bounding box center [127, 358] width 69 height 12
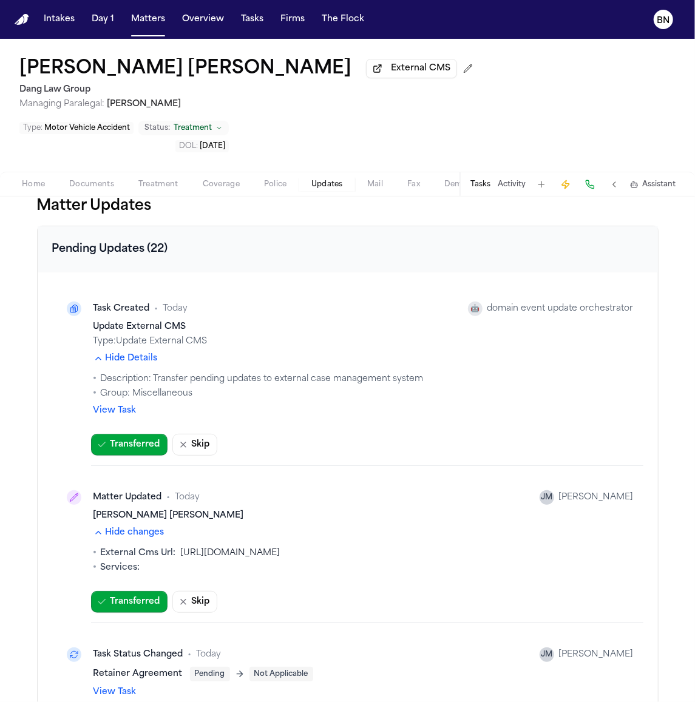
click at [173, 335] on div "Type: Update External CMS" at bounding box center [363, 341] width 540 height 12
drag, startPoint x: 156, startPoint y: 69, endPoint x: 150, endPoint y: 75, distance: 8.6
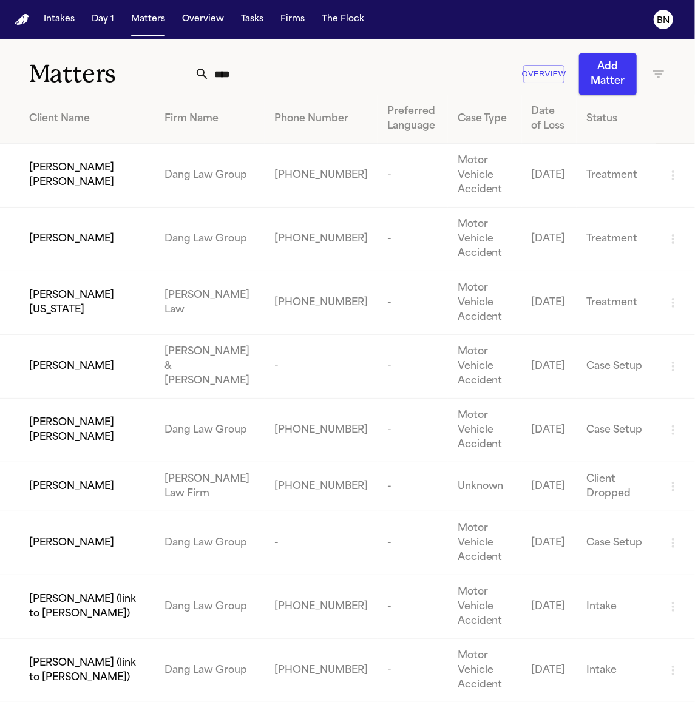
click at [146, 246] on div "Leticia Mondragon" at bounding box center [87, 239] width 116 height 15
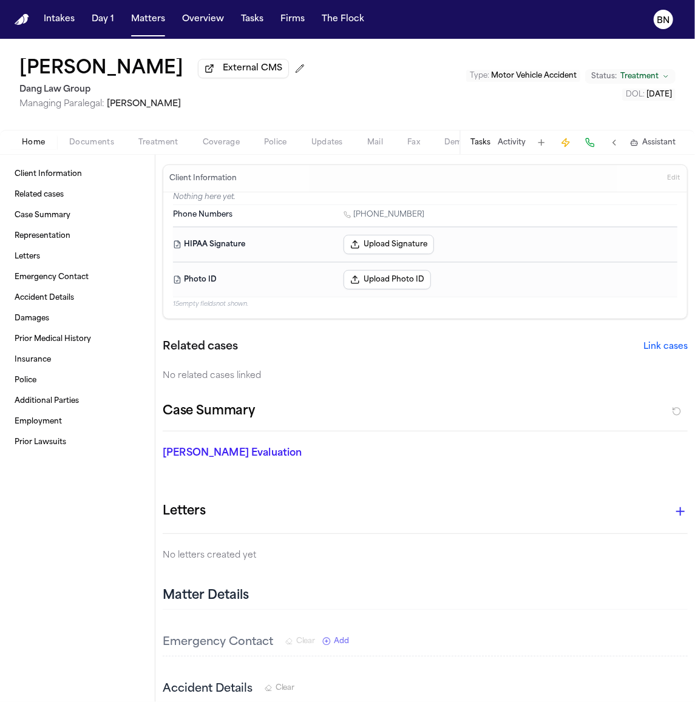
click at [330, 143] on span "Updates" at bounding box center [327, 143] width 32 height 10
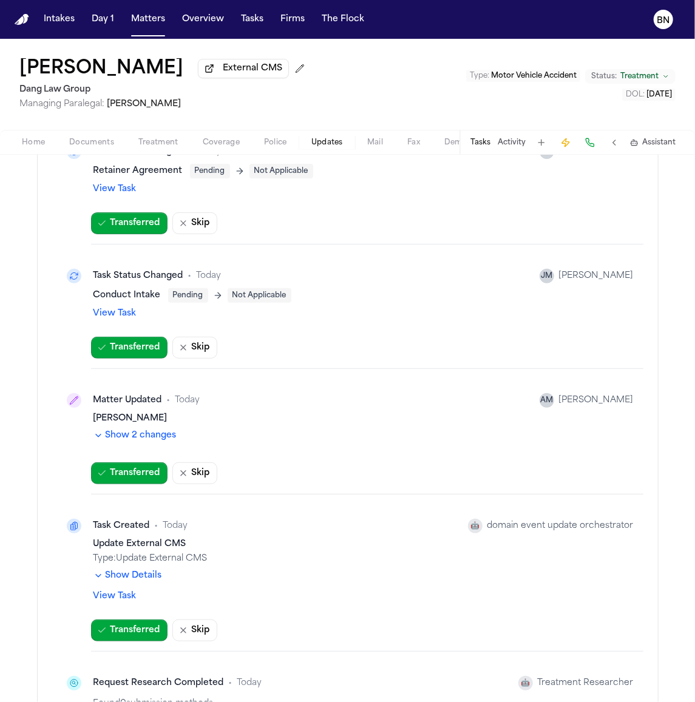
scroll to position [124, 0]
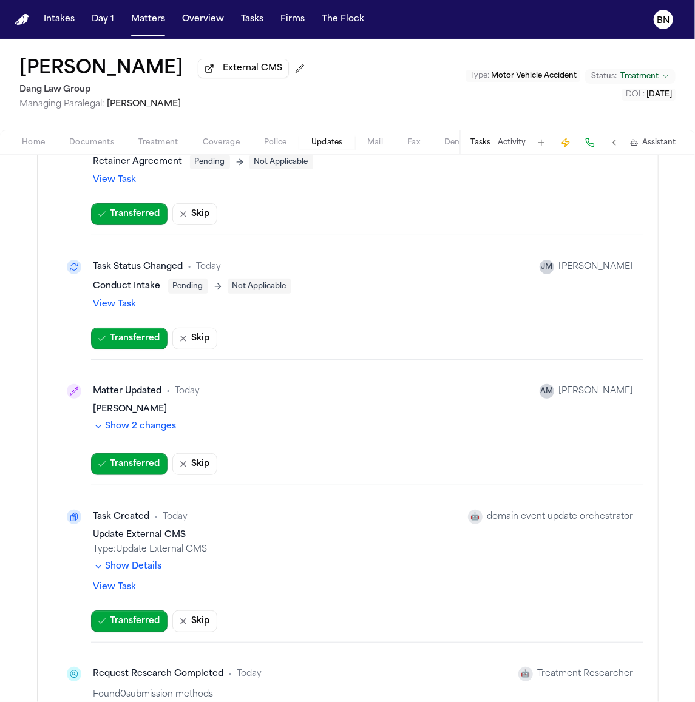
click at [120, 432] on button "Show 2 changes" at bounding box center [134, 426] width 83 height 12
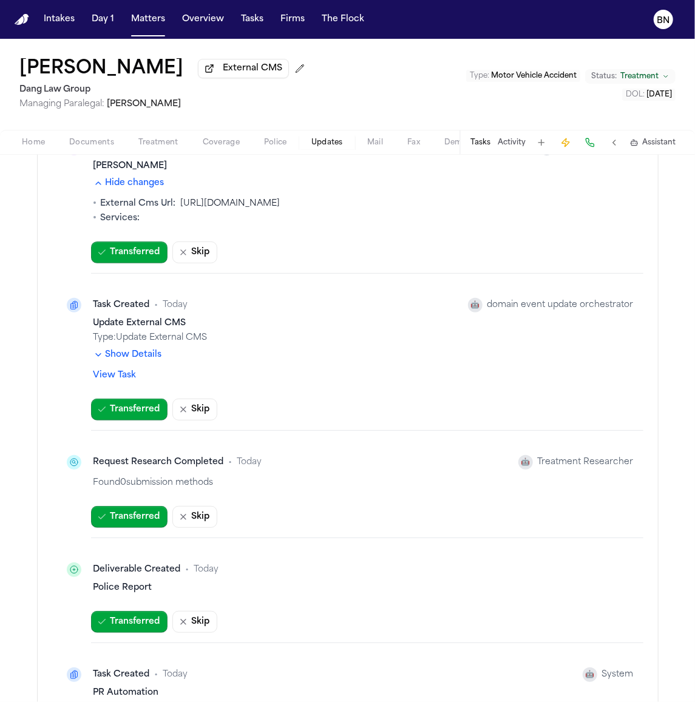
scroll to position [416, 0]
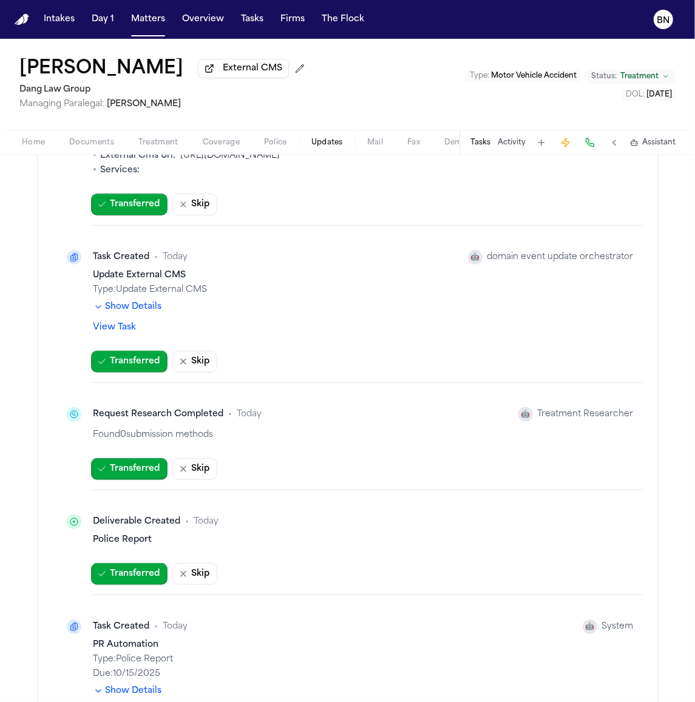
click at [157, 527] on div "Deliverable Created" at bounding box center [136, 522] width 87 height 12
drag, startPoint x: 215, startPoint y: 416, endPoint x: 72, endPoint y: 412, distance: 143.2
click at [72, 412] on div "Request Research Completed • Today 🤖 Treatment Researcher" at bounding box center [347, 414] width 571 height 24
copy div "Request Research Completed"
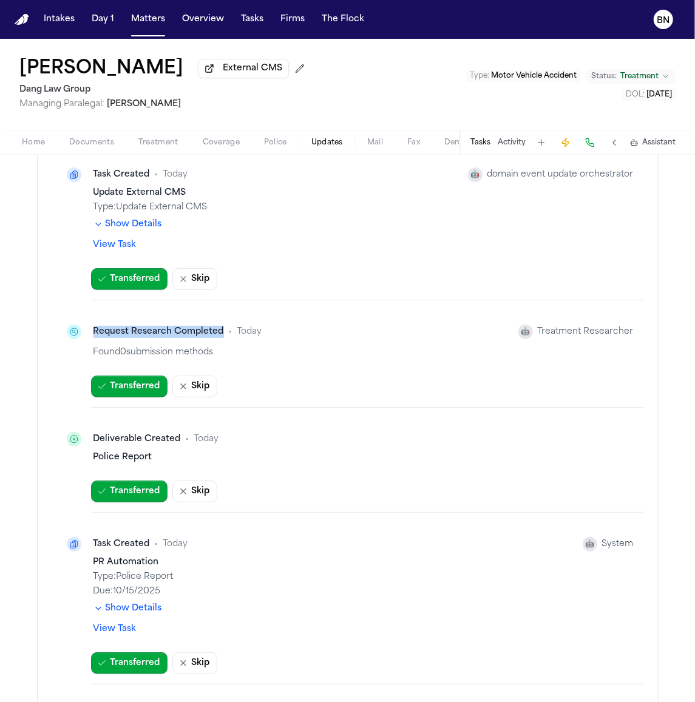
scroll to position [520, 0]
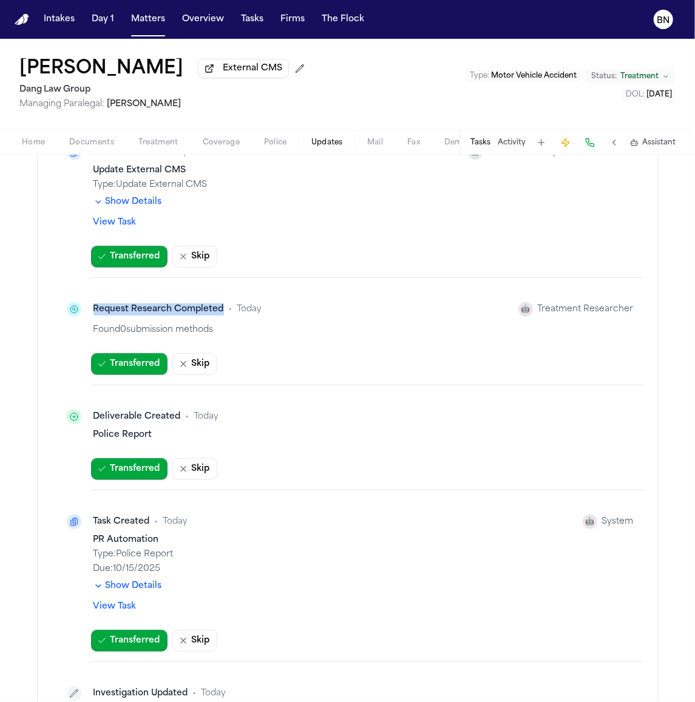
click at [139, 587] on button "Show Details" at bounding box center [127, 586] width 69 height 12
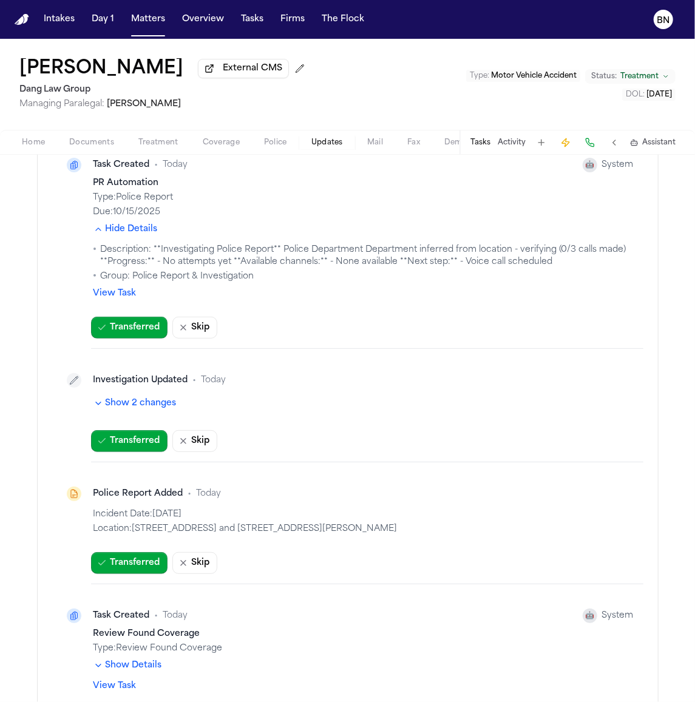
scroll to position [929, 0]
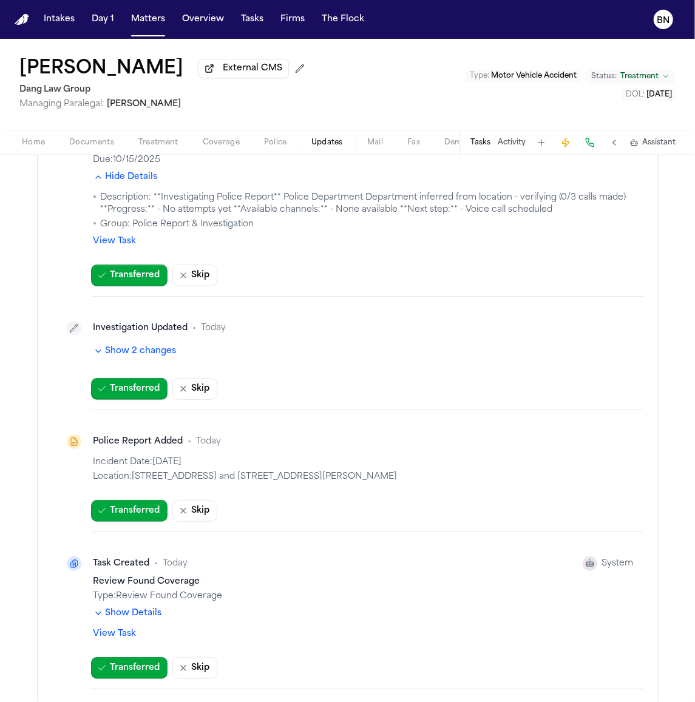
click at [120, 357] on button "Show 2 changes" at bounding box center [134, 351] width 83 height 12
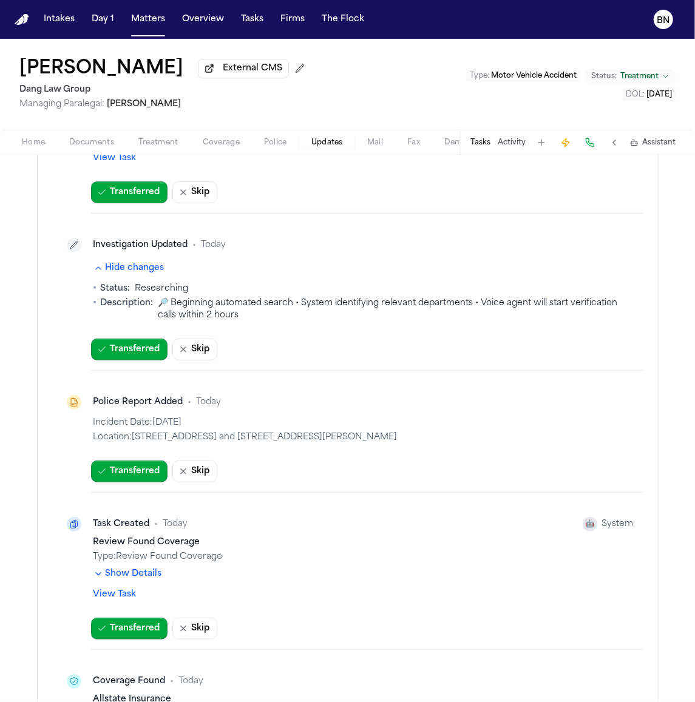
scroll to position [1015, 0]
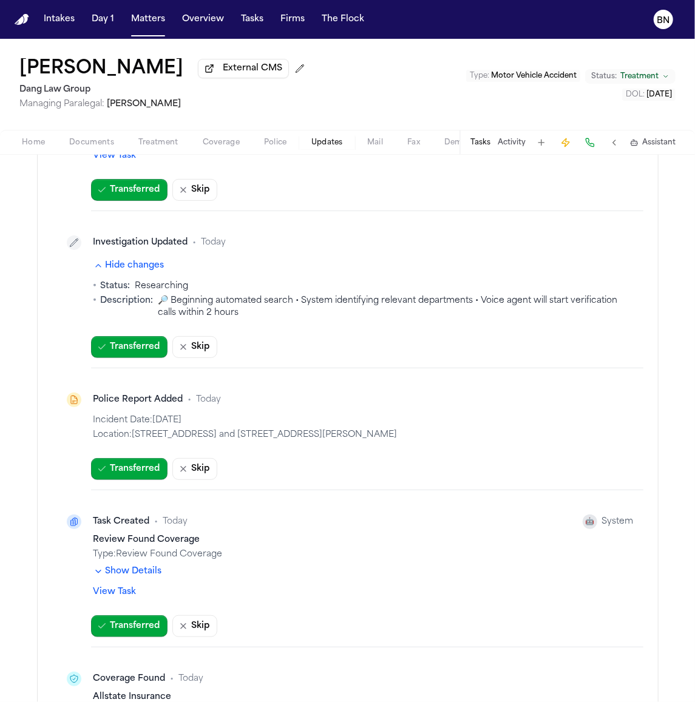
click at [139, 405] on div "Police Report Added" at bounding box center [138, 400] width 90 height 12
click at [139, 404] on div "Police Report Added" at bounding box center [138, 400] width 90 height 12
click at [103, 574] on button "Show Details" at bounding box center [127, 571] width 69 height 12
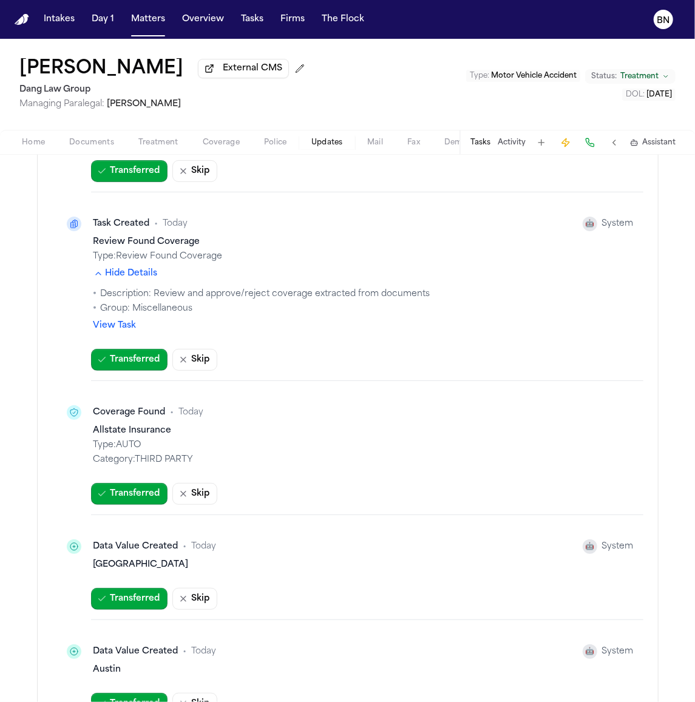
scroll to position [1313, 0]
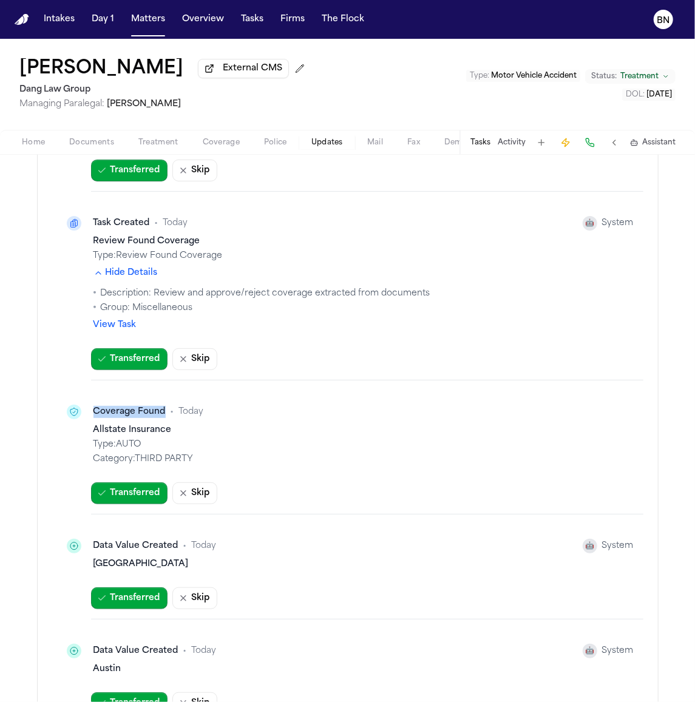
drag, startPoint x: 152, startPoint y: 414, endPoint x: 65, endPoint y: 413, distance: 87.4
click at [65, 413] on div "Coverage Found • Today" at bounding box center [347, 412] width 571 height 24
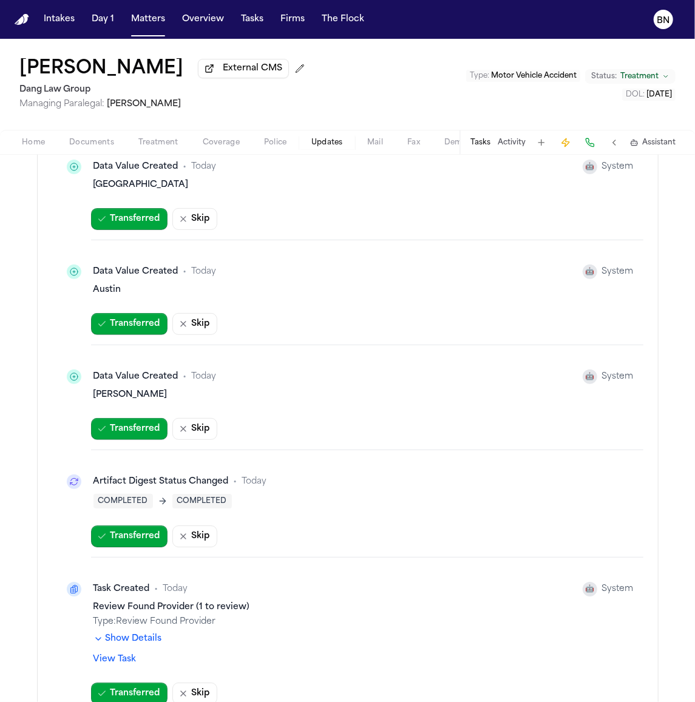
scroll to position [1713, 0]
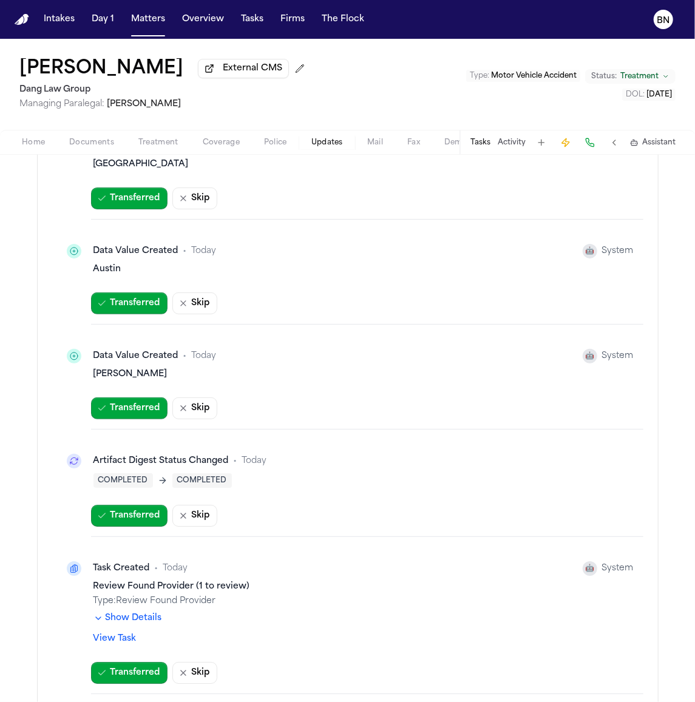
click at [172, 466] on div "Artifact Digest Status Changed" at bounding box center [160, 461] width 135 height 12
copy div "Artifact Digest Status Changed"
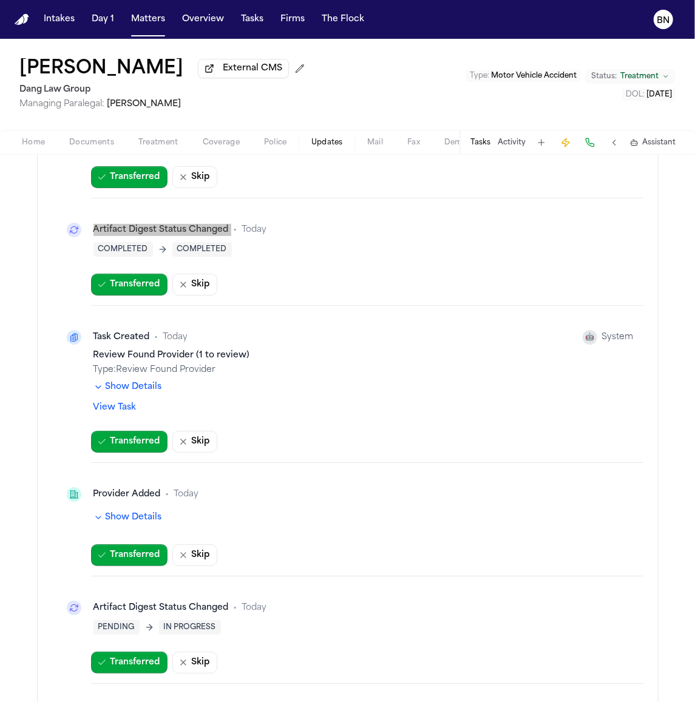
scroll to position [1956, 0]
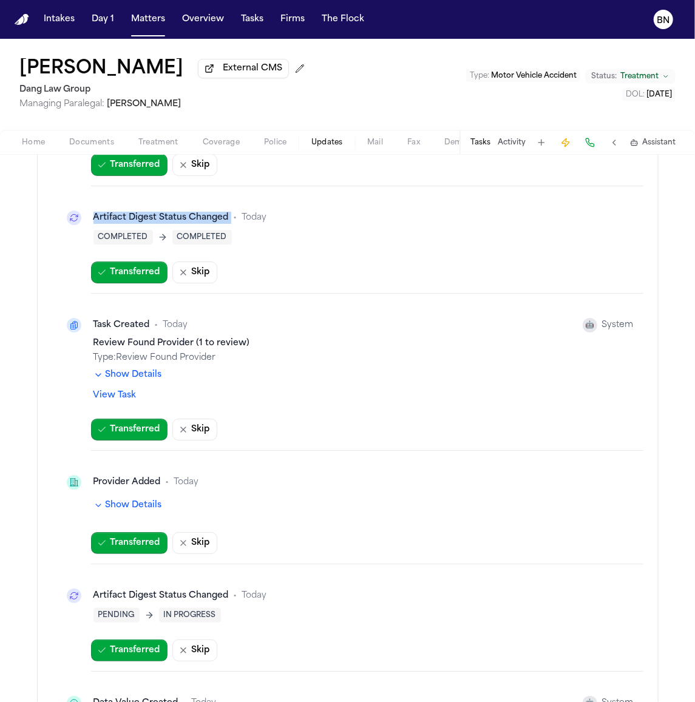
click at [117, 511] on button "Show Details" at bounding box center [127, 505] width 69 height 12
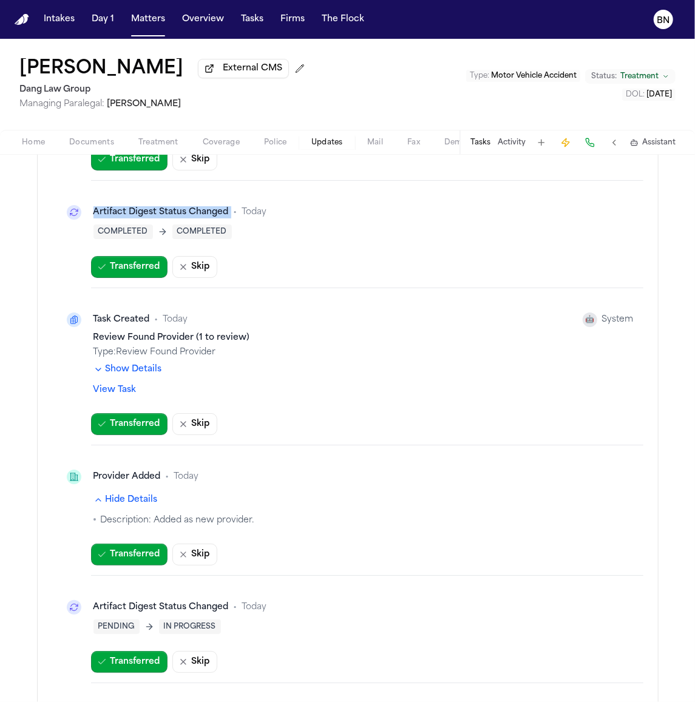
scroll to position [1963, 0]
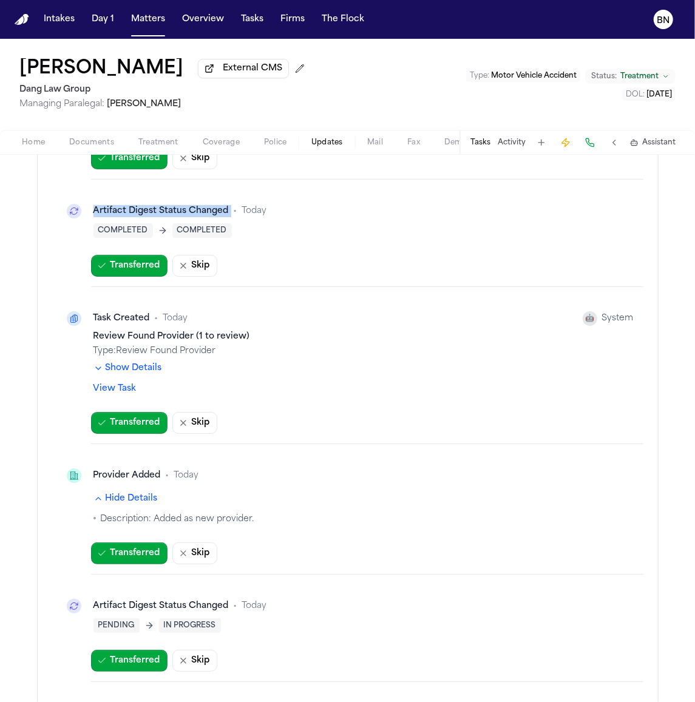
click at [146, 371] on button "Show Details" at bounding box center [127, 368] width 69 height 12
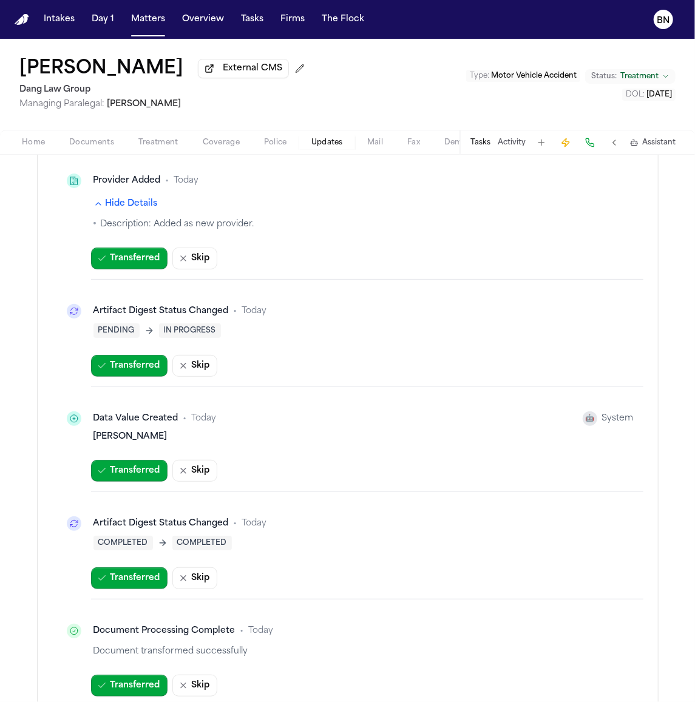
scroll to position [2297, 0]
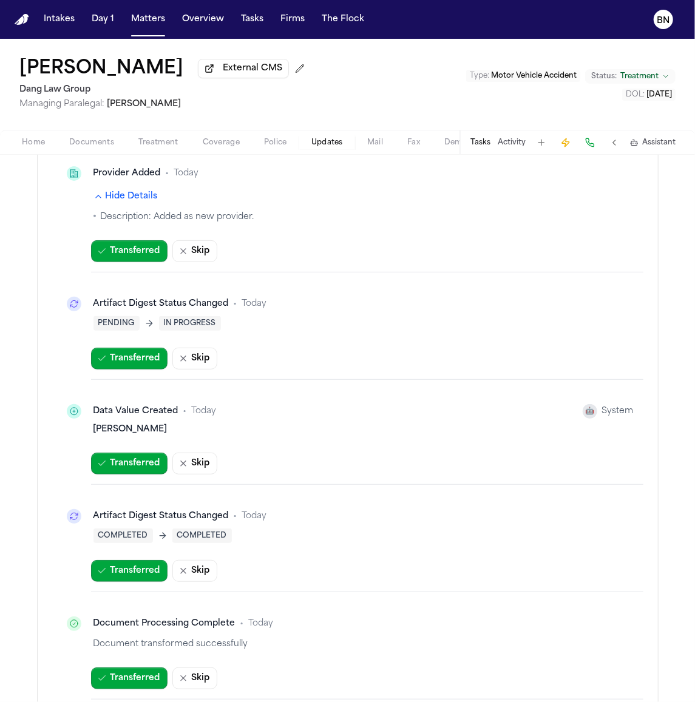
click at [106, 417] on div "Data Value Created" at bounding box center [135, 411] width 85 height 12
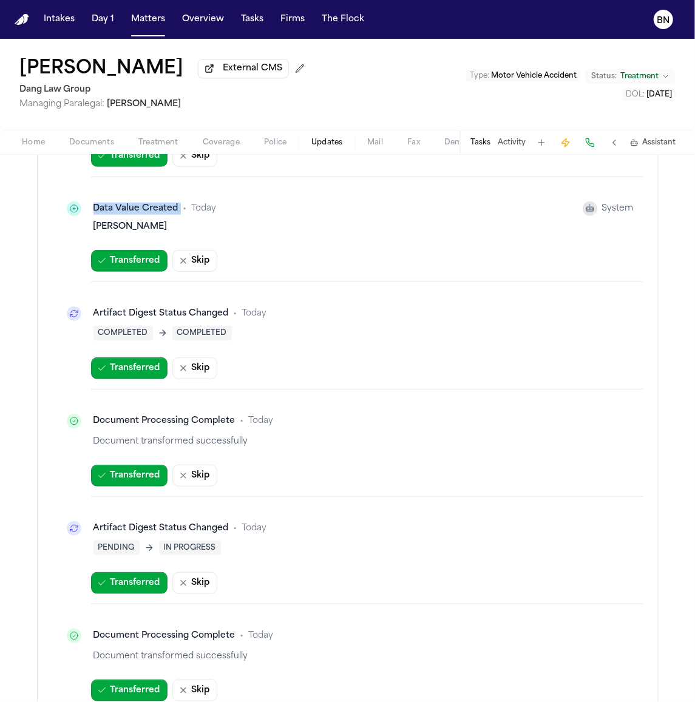
scroll to position [2574, 0]
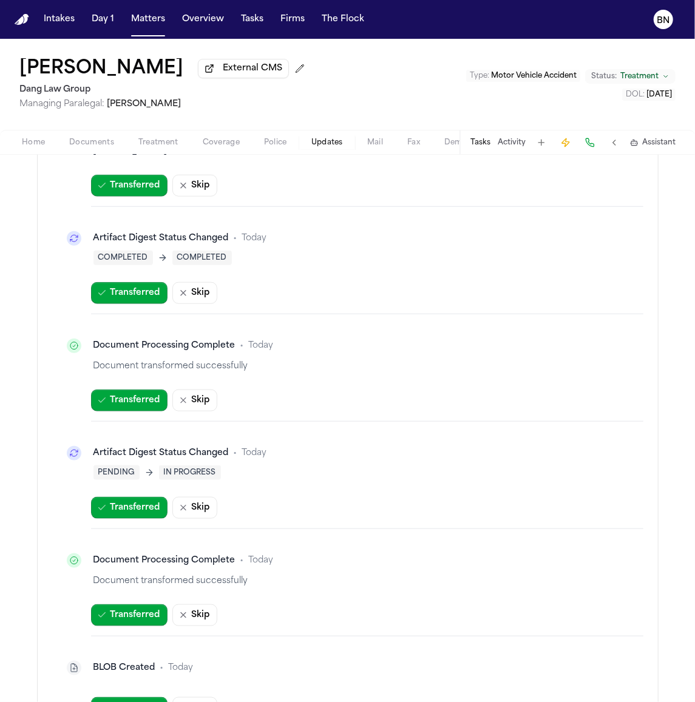
click at [133, 358] on div "Document Processing Complete • Today" at bounding box center [347, 346] width 571 height 24
click at [132, 352] on div "Document Processing Complete" at bounding box center [164, 346] width 142 height 12
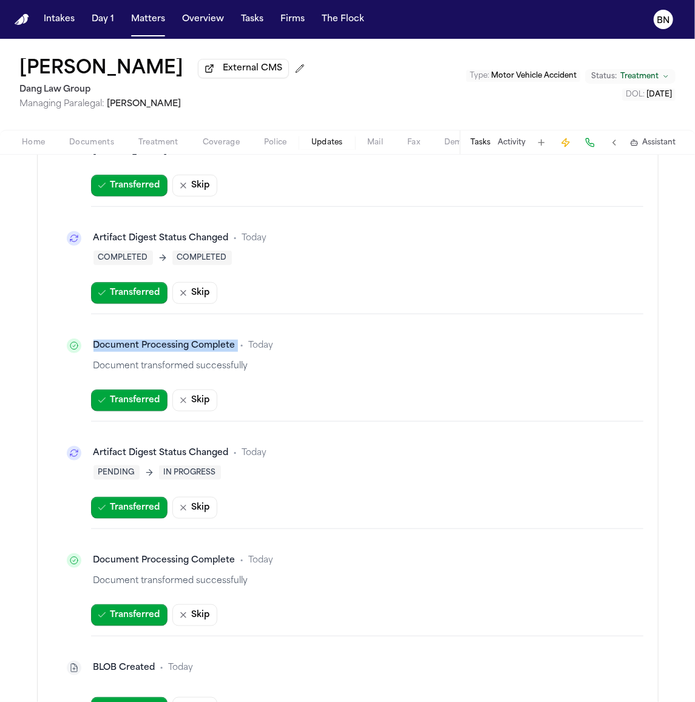
copy div "Document Processing Complete"
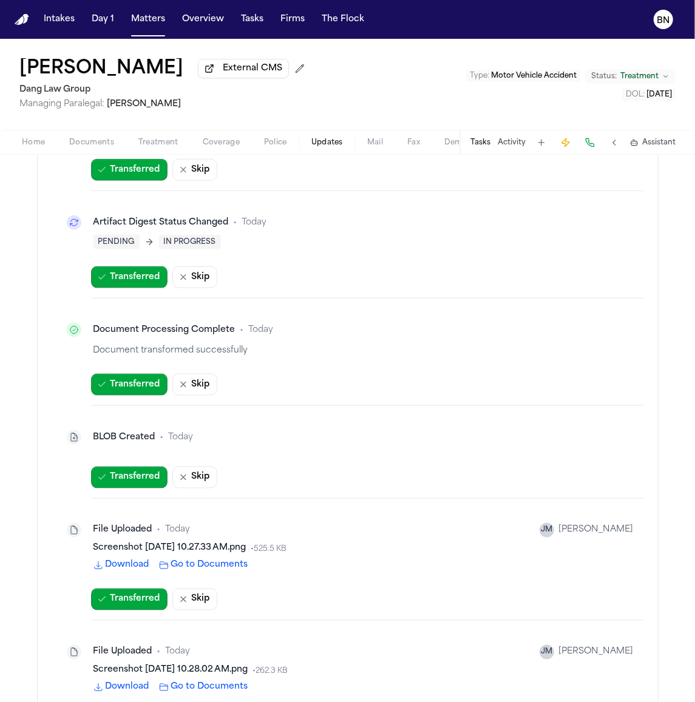
scroll to position [2810, 0]
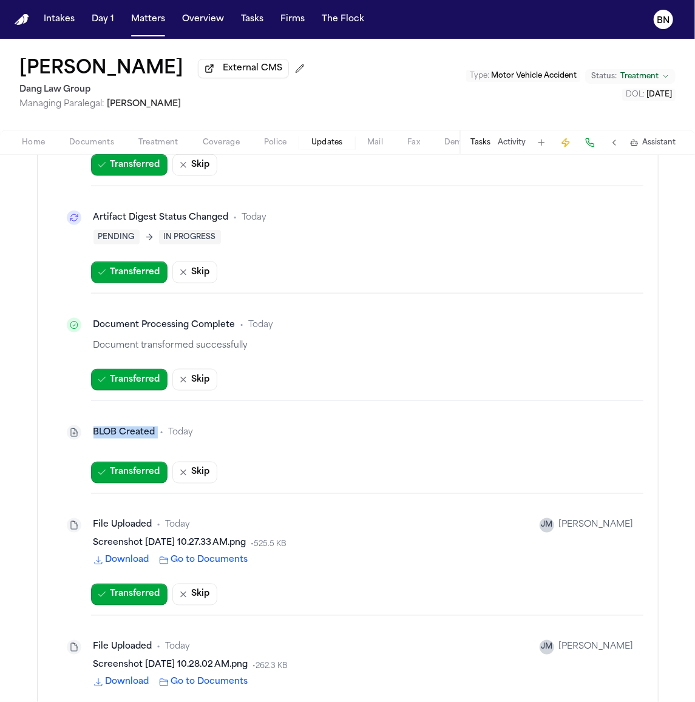
drag, startPoint x: 140, startPoint y: 445, endPoint x: 75, endPoint y: 439, distance: 64.6
click at [75, 439] on div "BLOB Created • Today" at bounding box center [347, 432] width 571 height 24
copy div "BLOB Created"
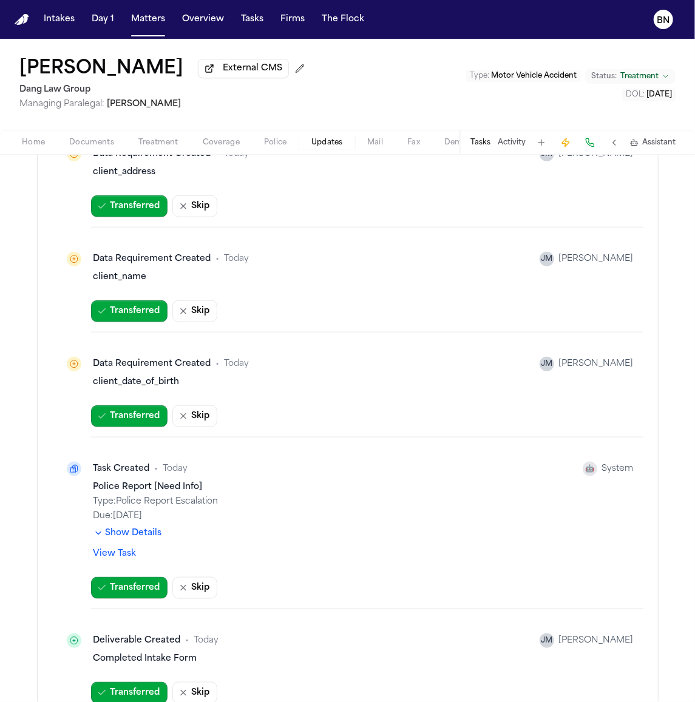
scroll to position [4704, 0]
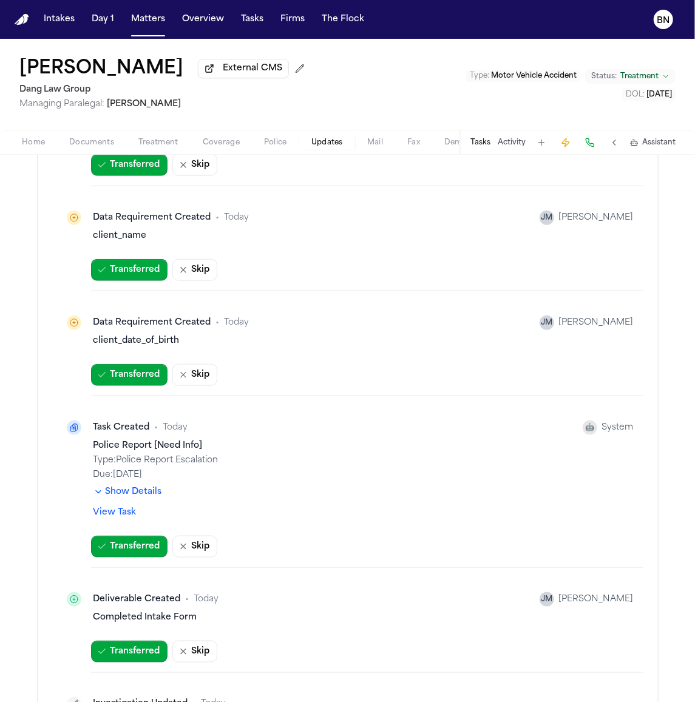
click at [139, 498] on button "Show Details" at bounding box center [127, 492] width 69 height 12
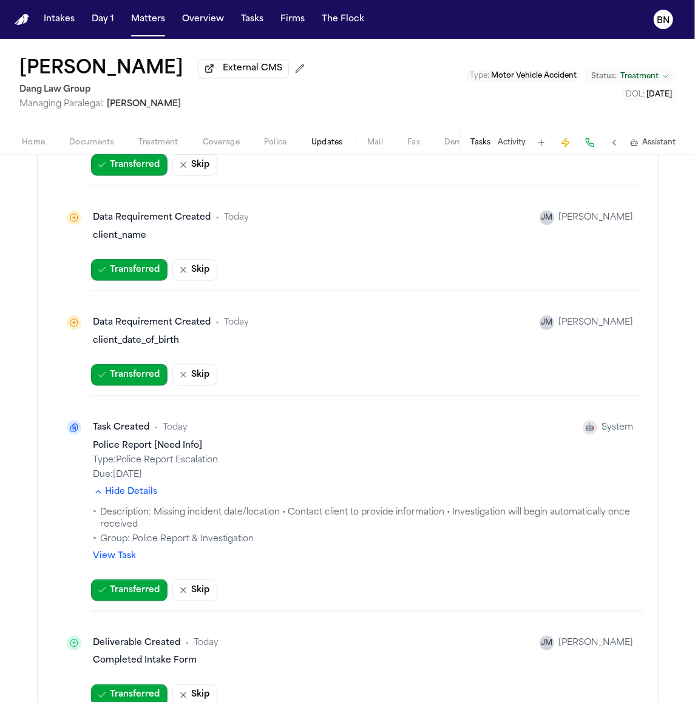
click at [173, 452] on div "Police Report [Need Info]" at bounding box center [363, 446] width 540 height 12
click at [172, 452] on div "Police Report [Need Info]" at bounding box center [363, 446] width 540 height 12
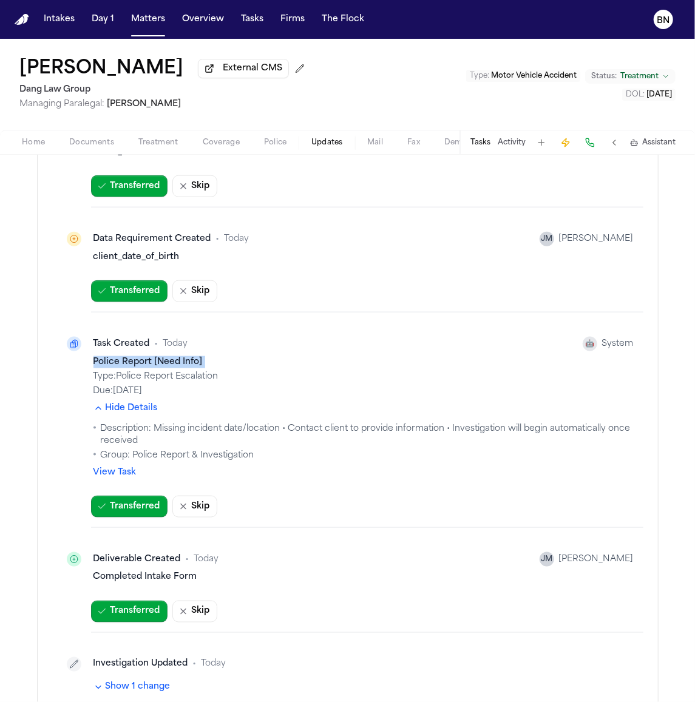
scroll to position [4807, 0]
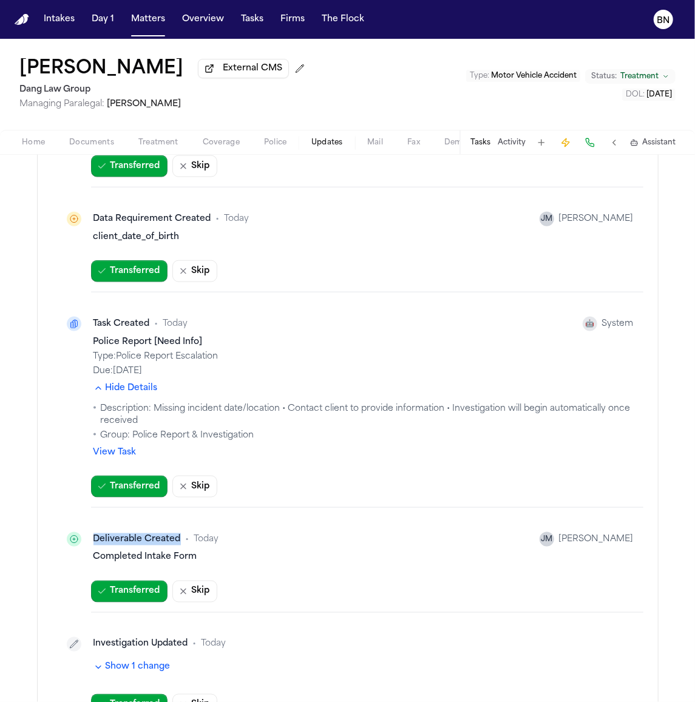
drag, startPoint x: 172, startPoint y: 556, endPoint x: 78, endPoint y: 549, distance: 93.7
click at [78, 549] on div "Deliverable Created • Today JM Jacqueline Maldonado" at bounding box center [347, 539] width 571 height 24
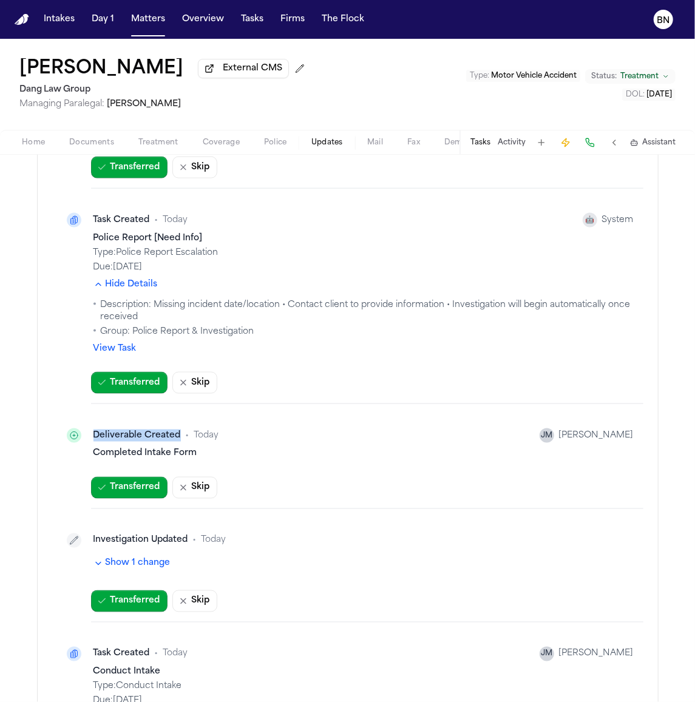
scroll to position [4912, 0]
click at [149, 569] on button "Show 1 change" at bounding box center [131, 563] width 77 height 12
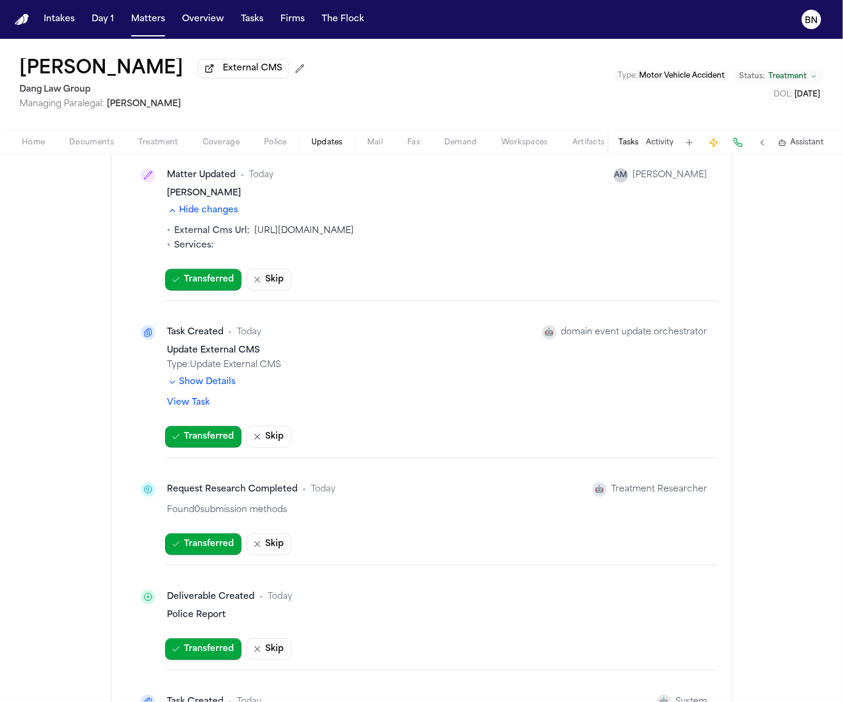
scroll to position [337, 0]
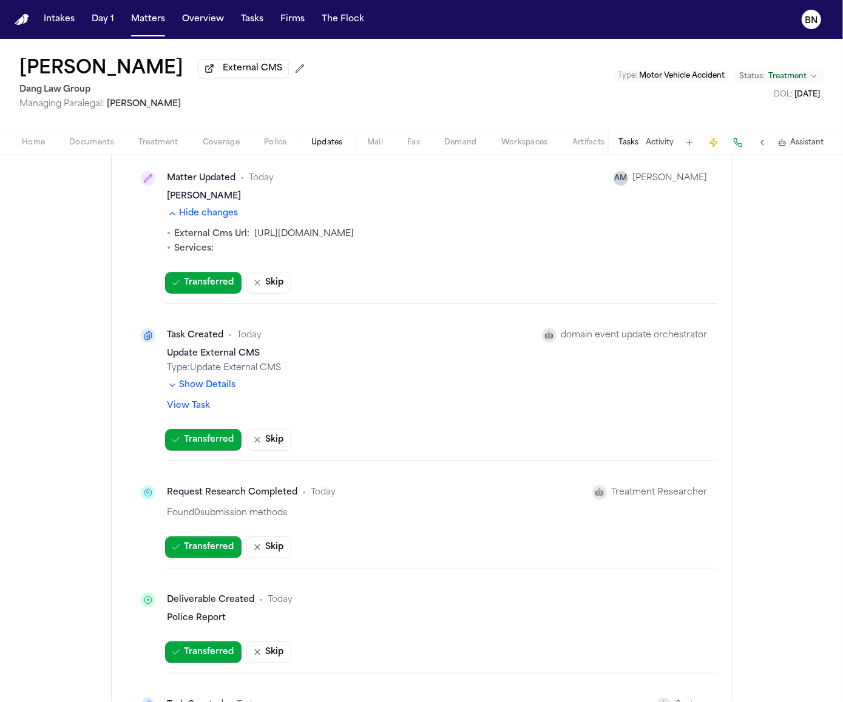
click at [207, 391] on button "Show Details" at bounding box center [201, 385] width 69 height 12
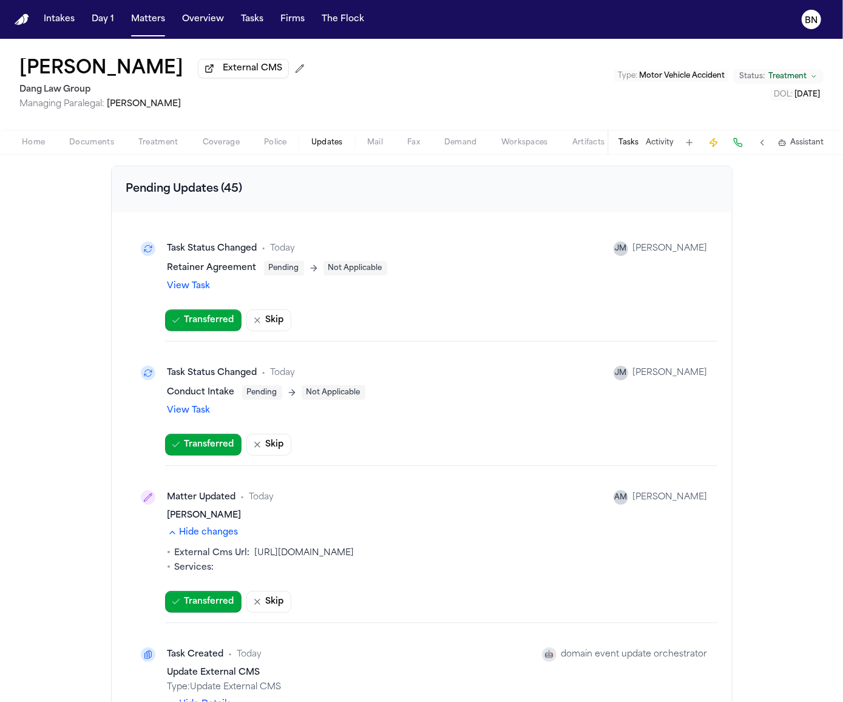
scroll to position [0, 0]
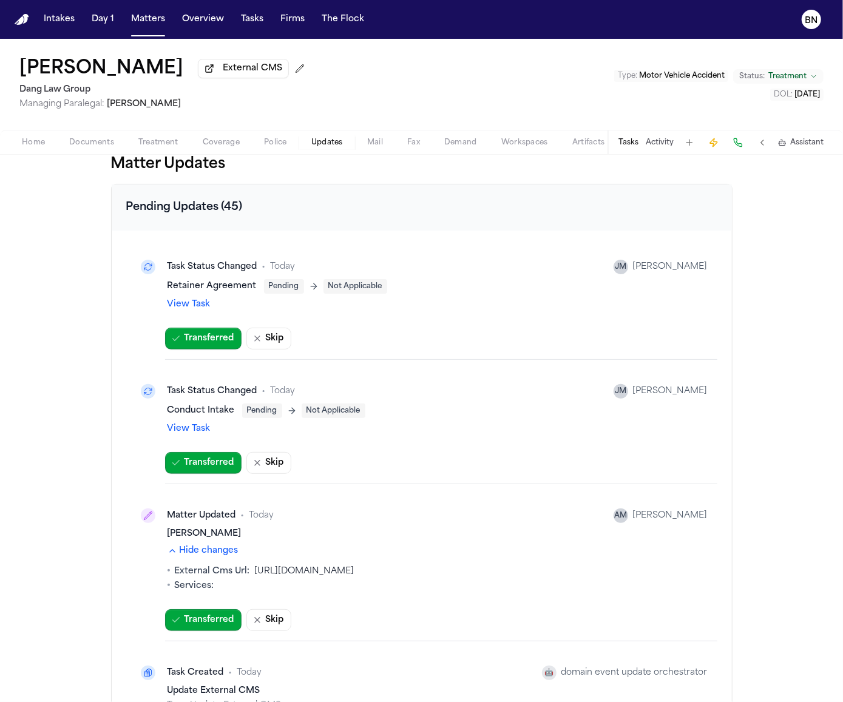
click at [194, 425] on link "View Task" at bounding box center [188, 429] width 43 height 12
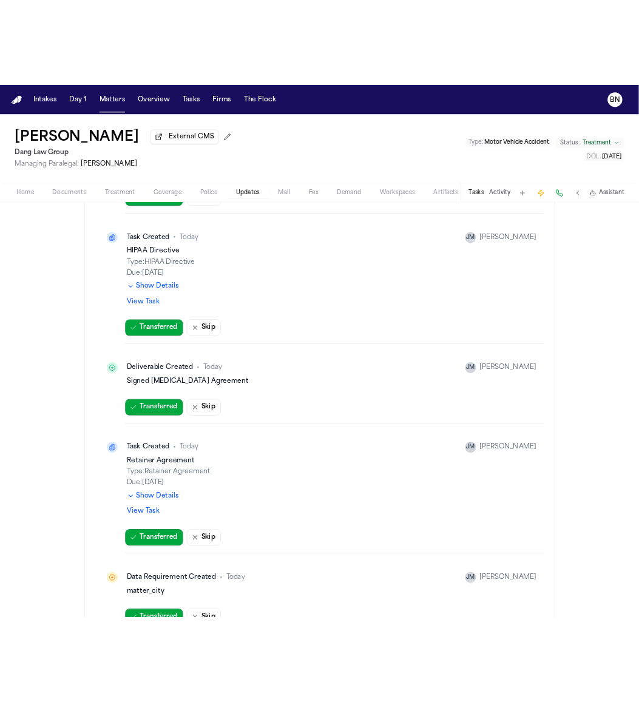
scroll to position [3777, 0]
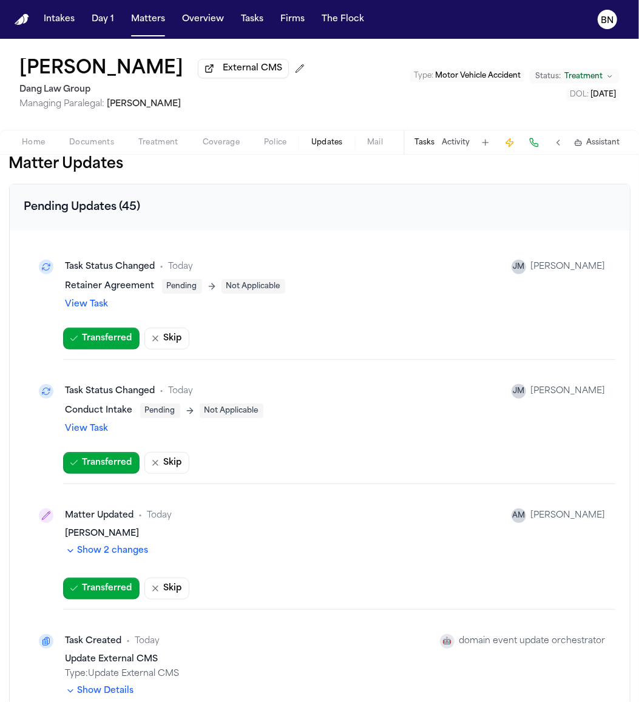
click at [638, 346] on div "Matter Updates Pending Updates (45) Task Status Changed • [DATE] [PERSON_NAME] …" at bounding box center [319, 428] width 639 height 547
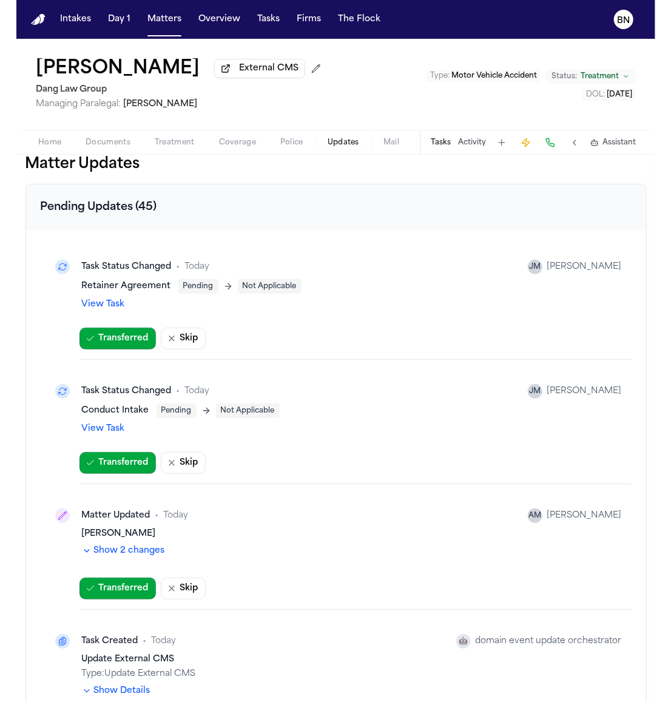
scroll to position [512, 0]
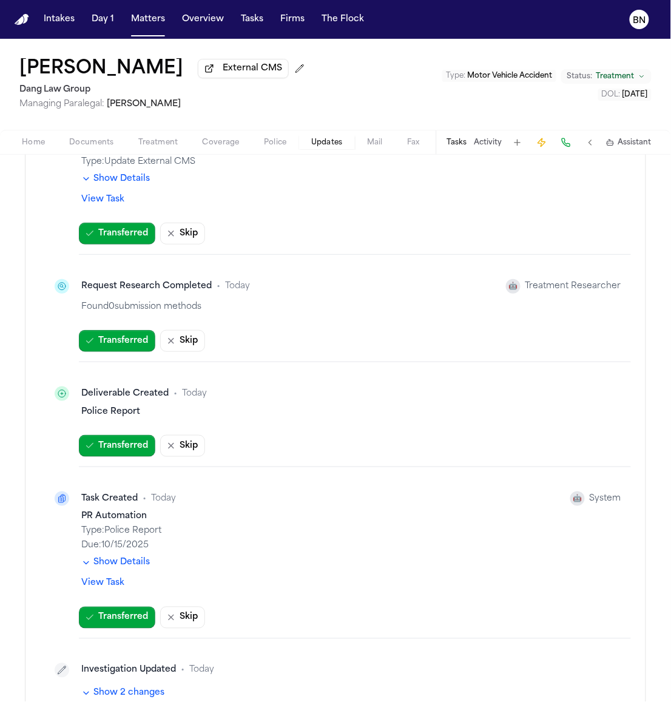
click at [338, 499] on div "Task Created • Today 🤖 System" at bounding box center [351, 498] width 540 height 15
click at [117, 564] on button "Show Details" at bounding box center [115, 563] width 69 height 12
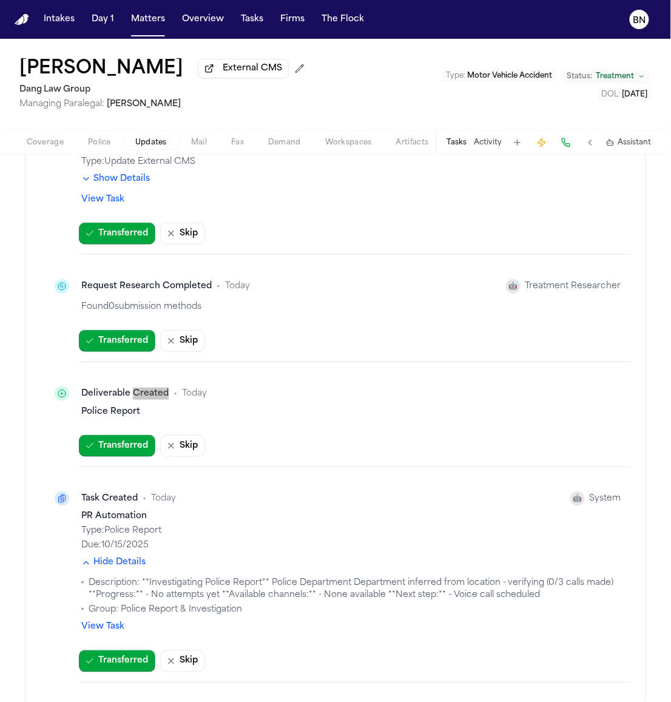
scroll to position [0, 180]
click at [403, 147] on span "Artifacts" at bounding box center [408, 143] width 33 height 10
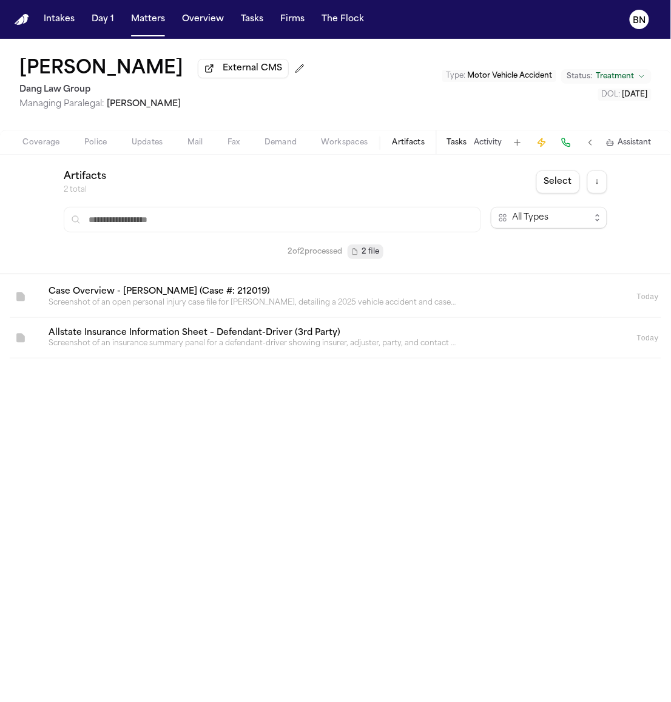
click at [328, 301] on link at bounding box center [321, 297] width 564 height 41
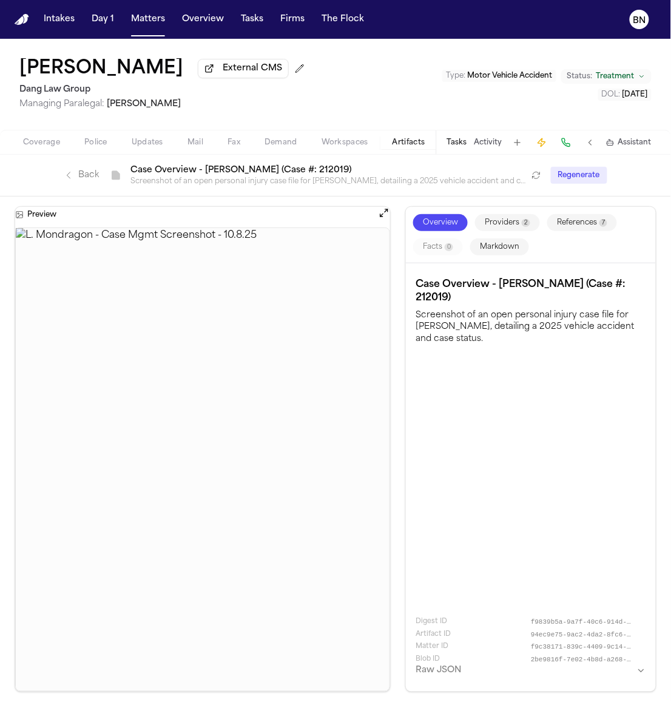
drag, startPoint x: 408, startPoint y: 471, endPoint x: 498, endPoint y: 471, distance: 90.4
click at [520, 486] on div "Case Overview - Mondragon, Leticia (Case #: 212019) Screenshot of an open perso…" at bounding box center [531, 477] width 250 height 428
click at [82, 174] on link "Back" at bounding box center [81, 175] width 35 height 12
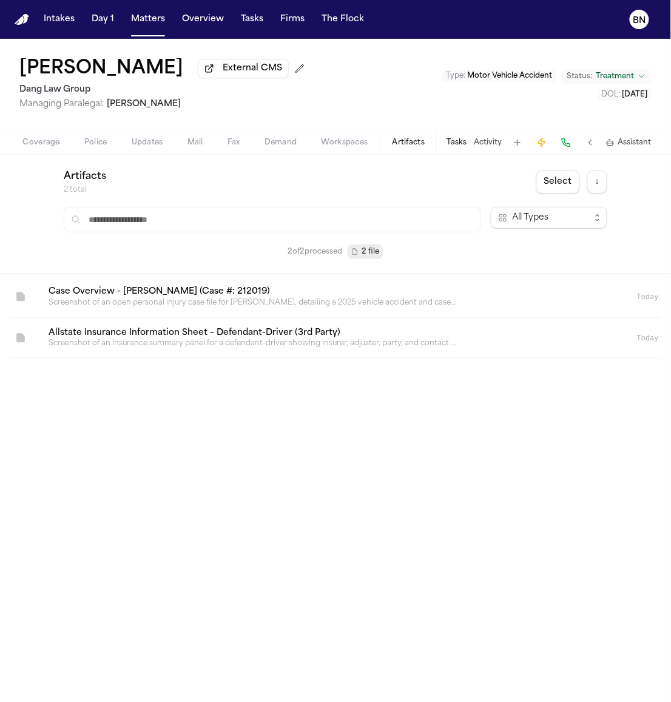
click at [147, 142] on span "Updates" at bounding box center [148, 143] width 32 height 10
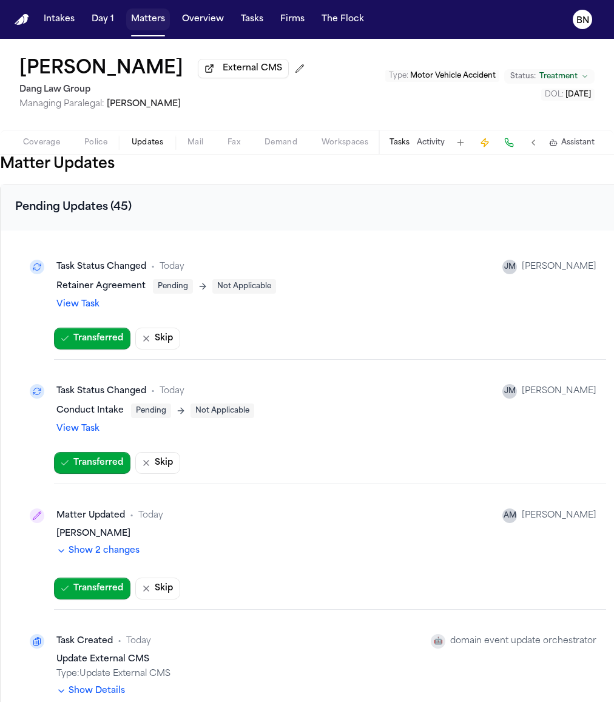
click at [152, 21] on button "Matters" at bounding box center [148, 19] width 44 height 22
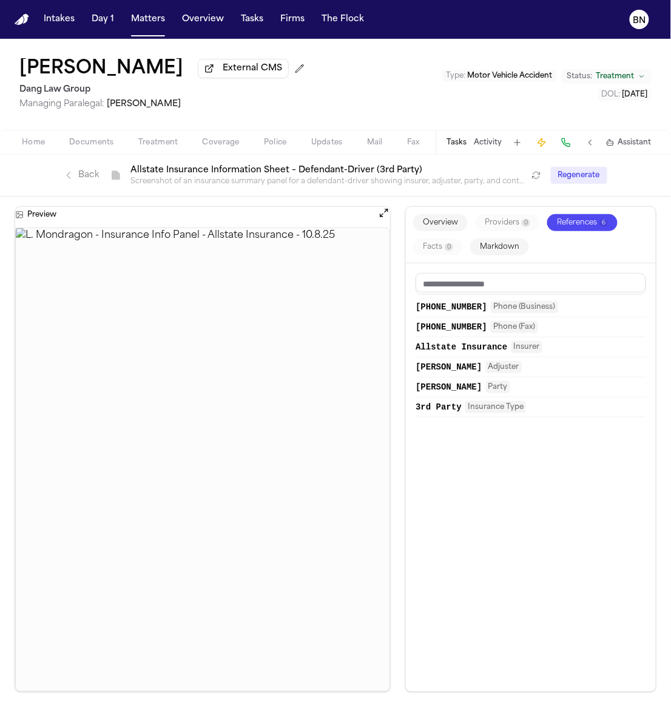
click at [90, 178] on link "Back" at bounding box center [81, 175] width 35 height 12
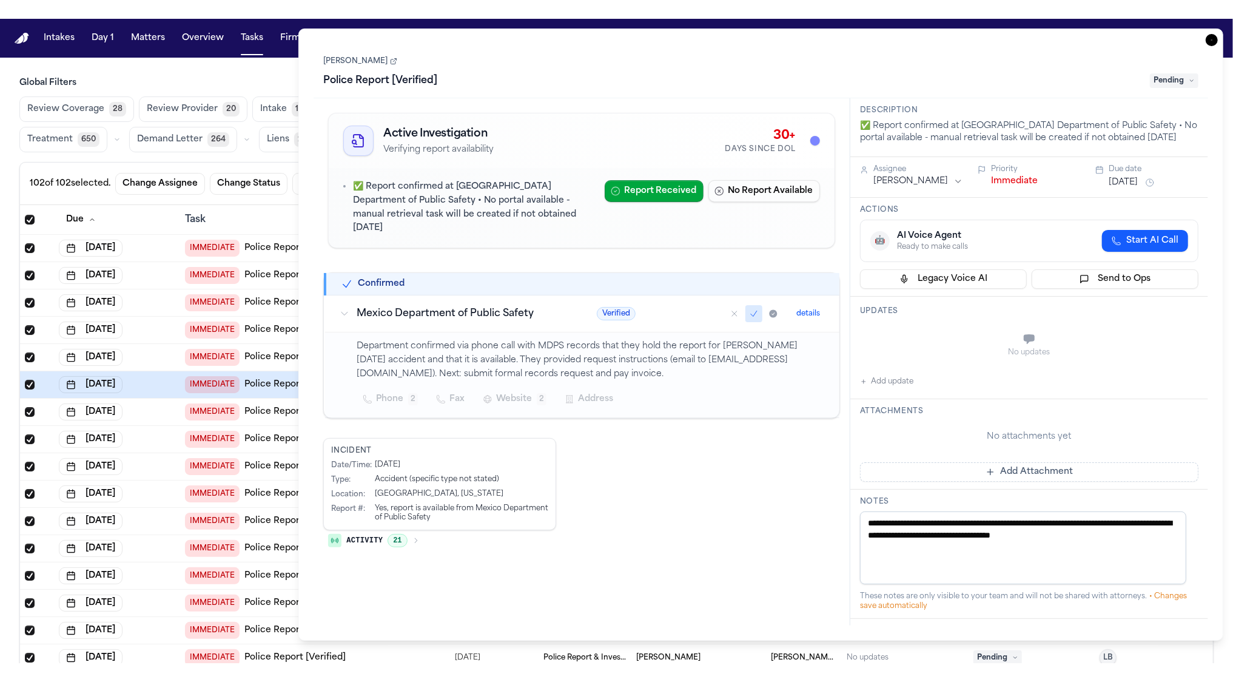
scroll to position [39, 0]
